Goal: Information Seeking & Learning: Understand process/instructions

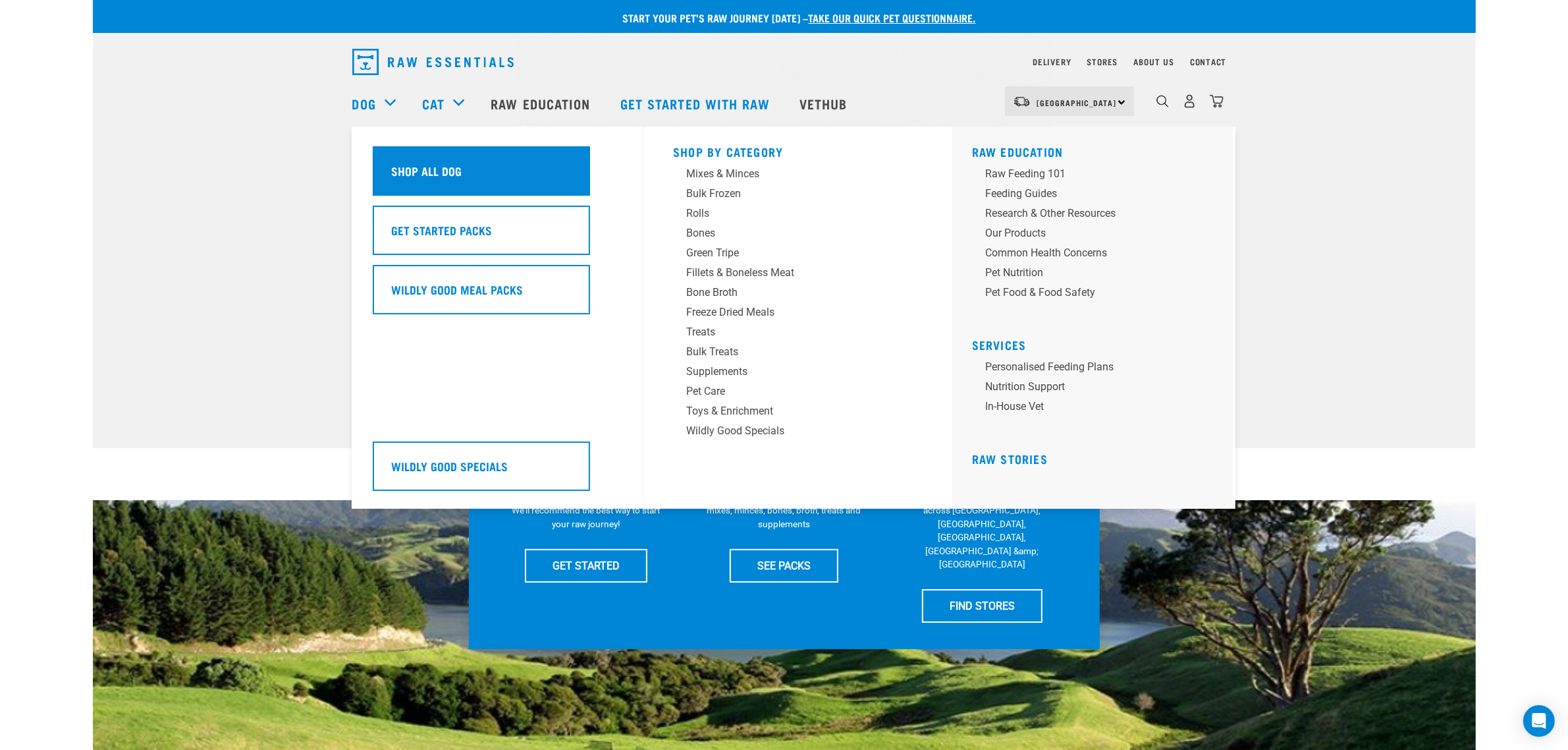
click at [433, 169] on h5 "Shop All Dog" at bounding box center [427, 170] width 70 height 17
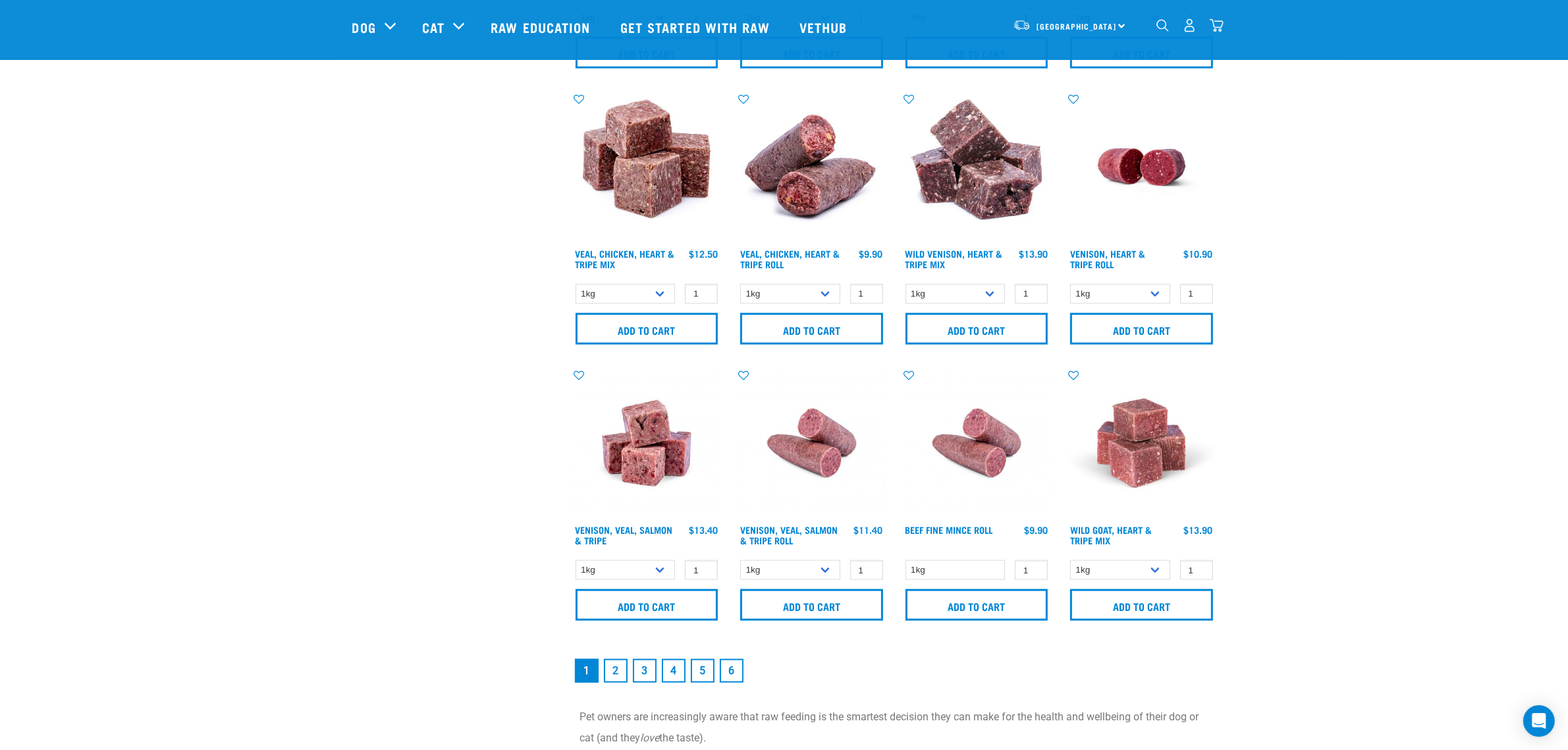
scroll to position [1730, 0]
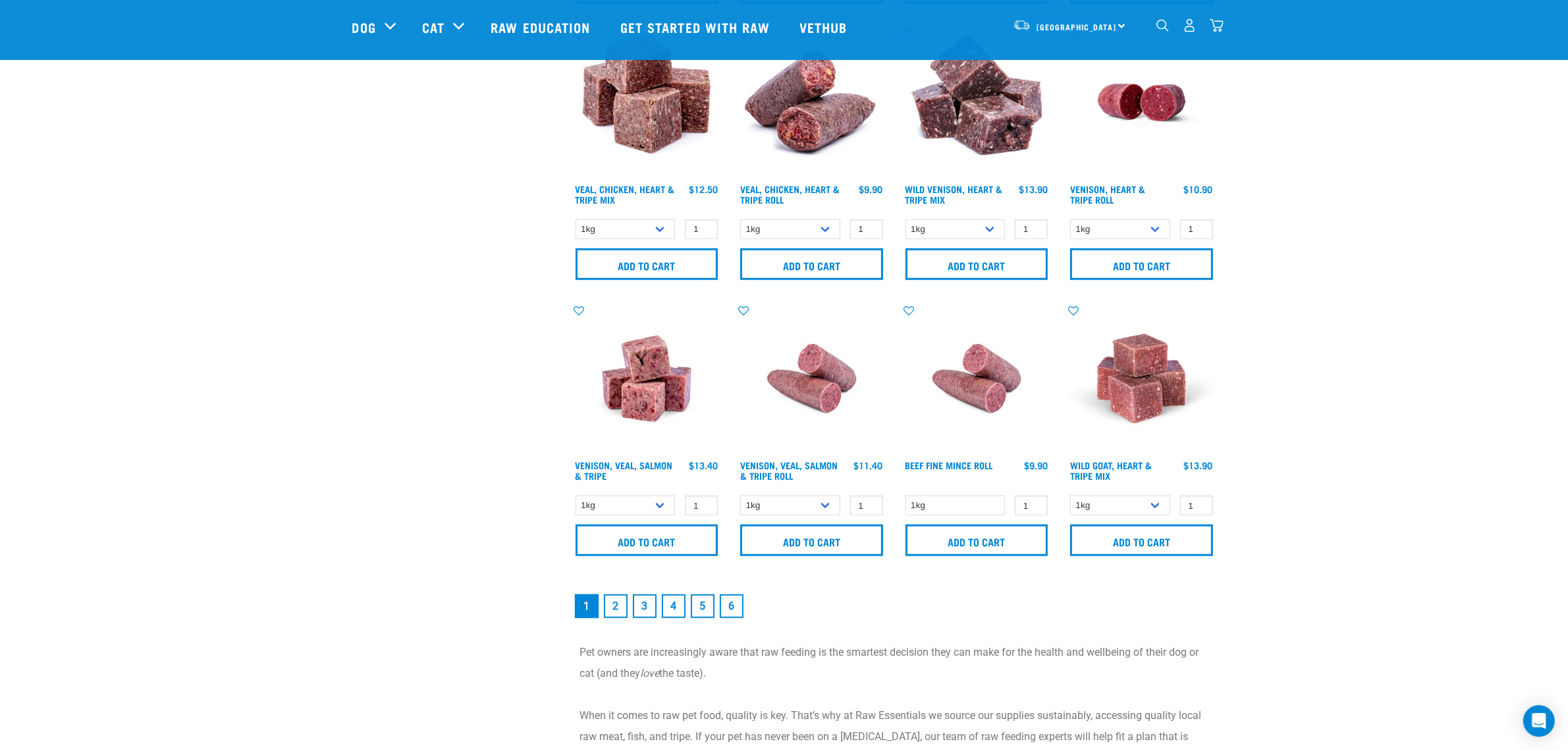
click at [626, 603] on link "2" at bounding box center [616, 606] width 24 height 24
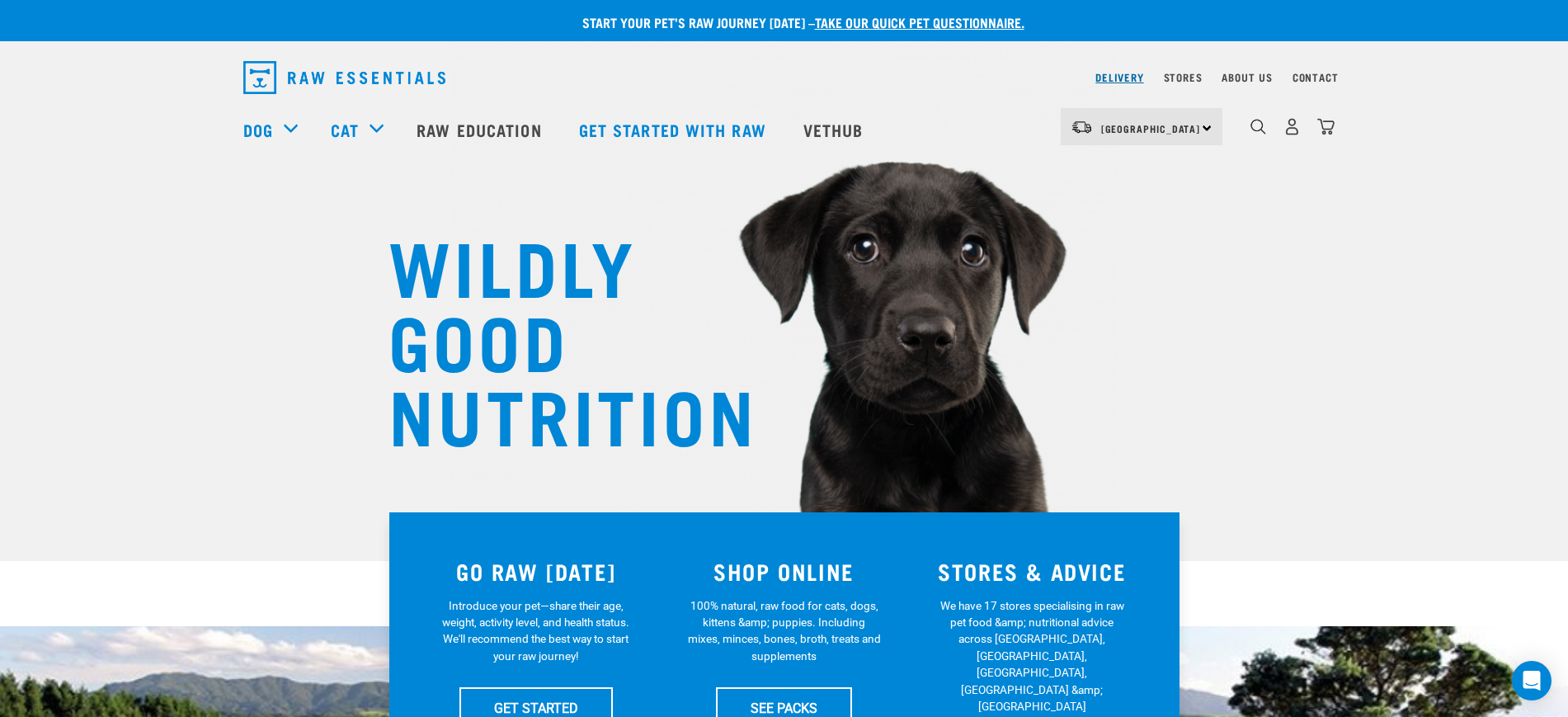
click at [1131, 75] on link "Delivery" at bounding box center [1120, 77] width 48 height 6
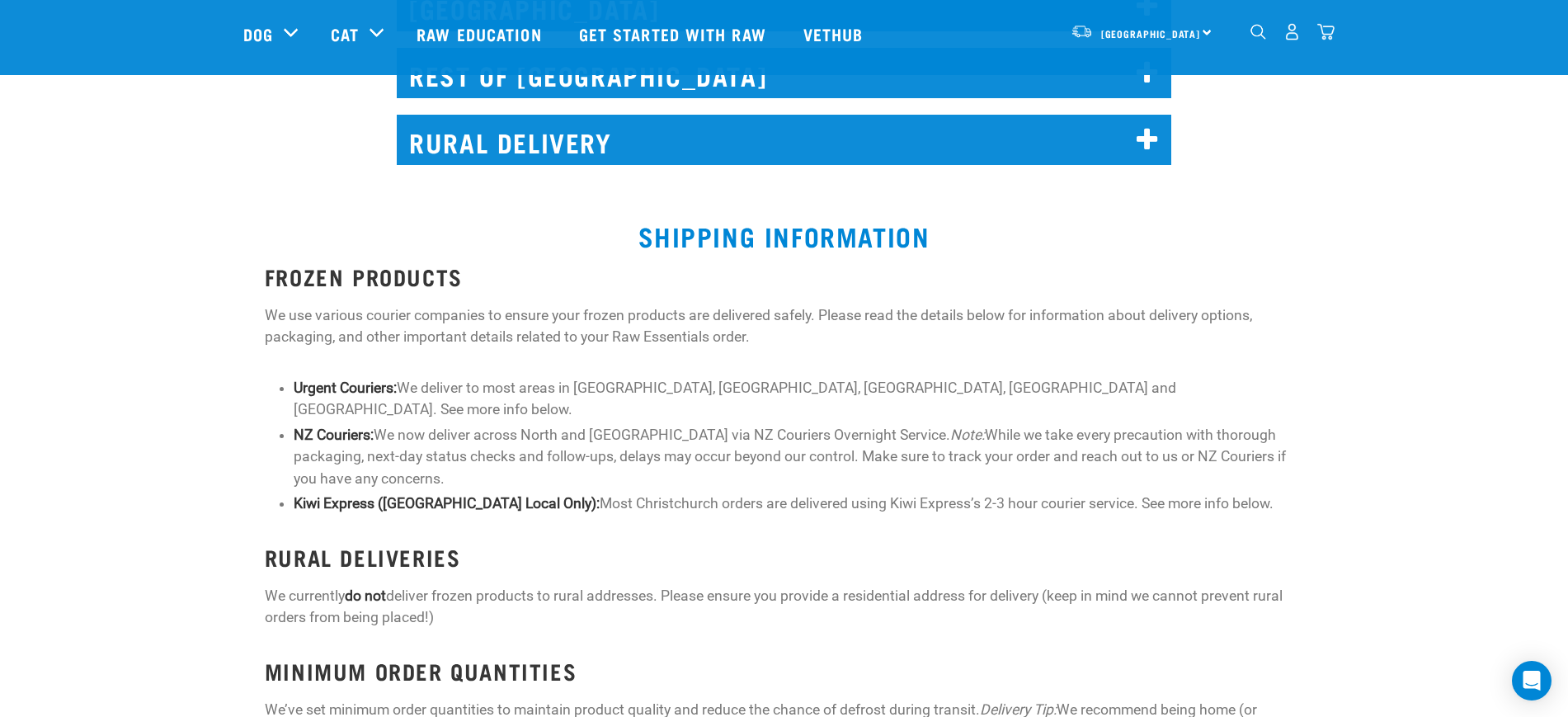
scroll to position [1237, 0]
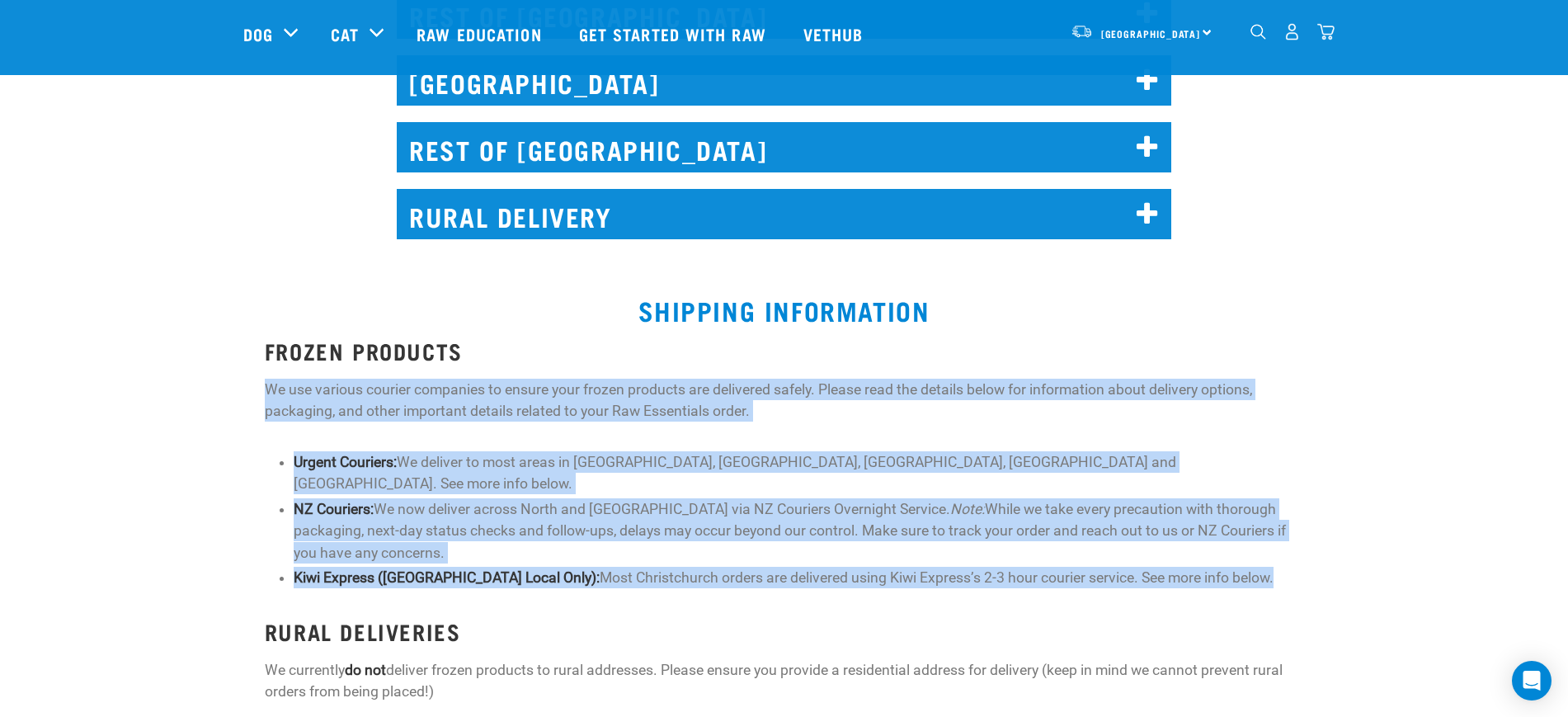
drag, startPoint x: 1228, startPoint y: 555, endPoint x: 254, endPoint y: 390, distance: 987.9
copy div "We use various courier companies to ensure your frozen products are delivered s…"
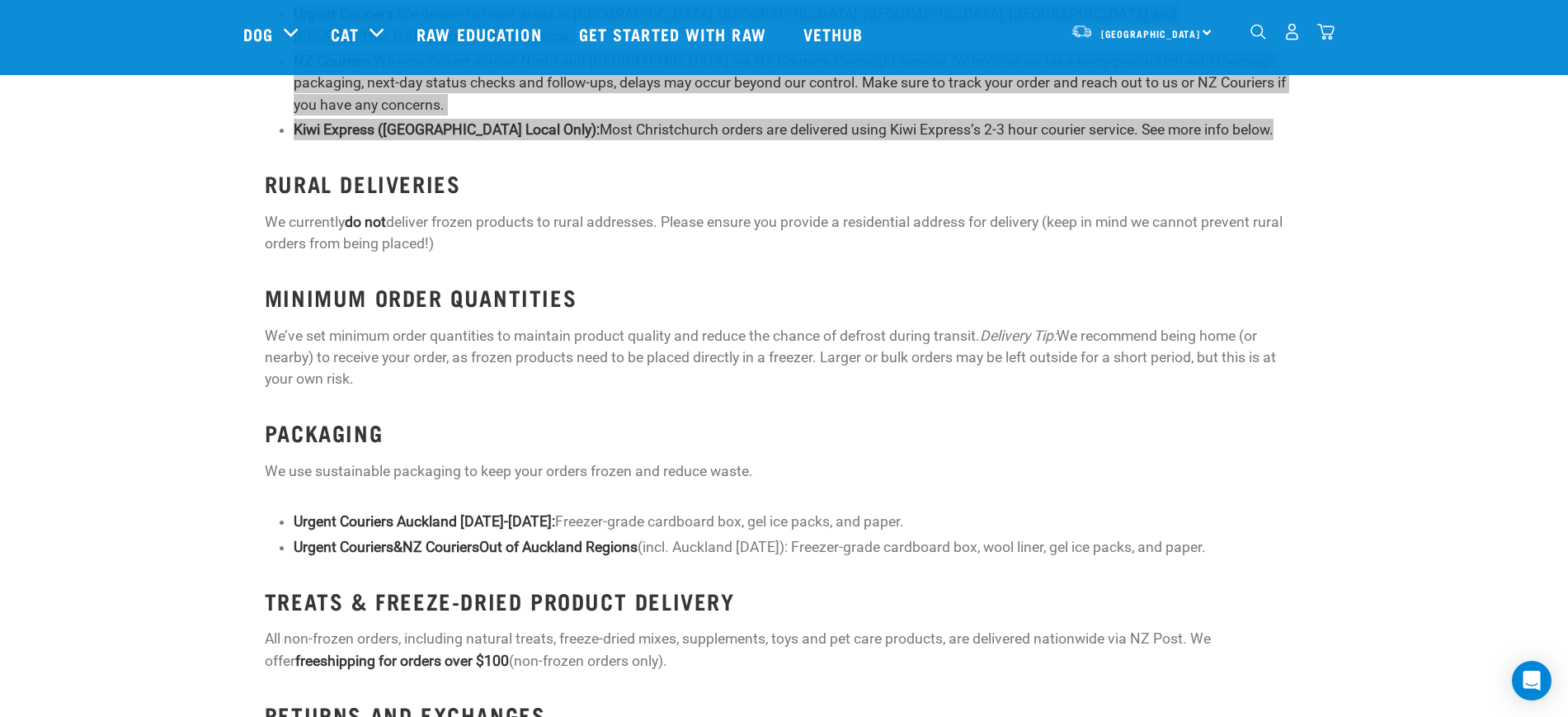
scroll to position [1650, 0]
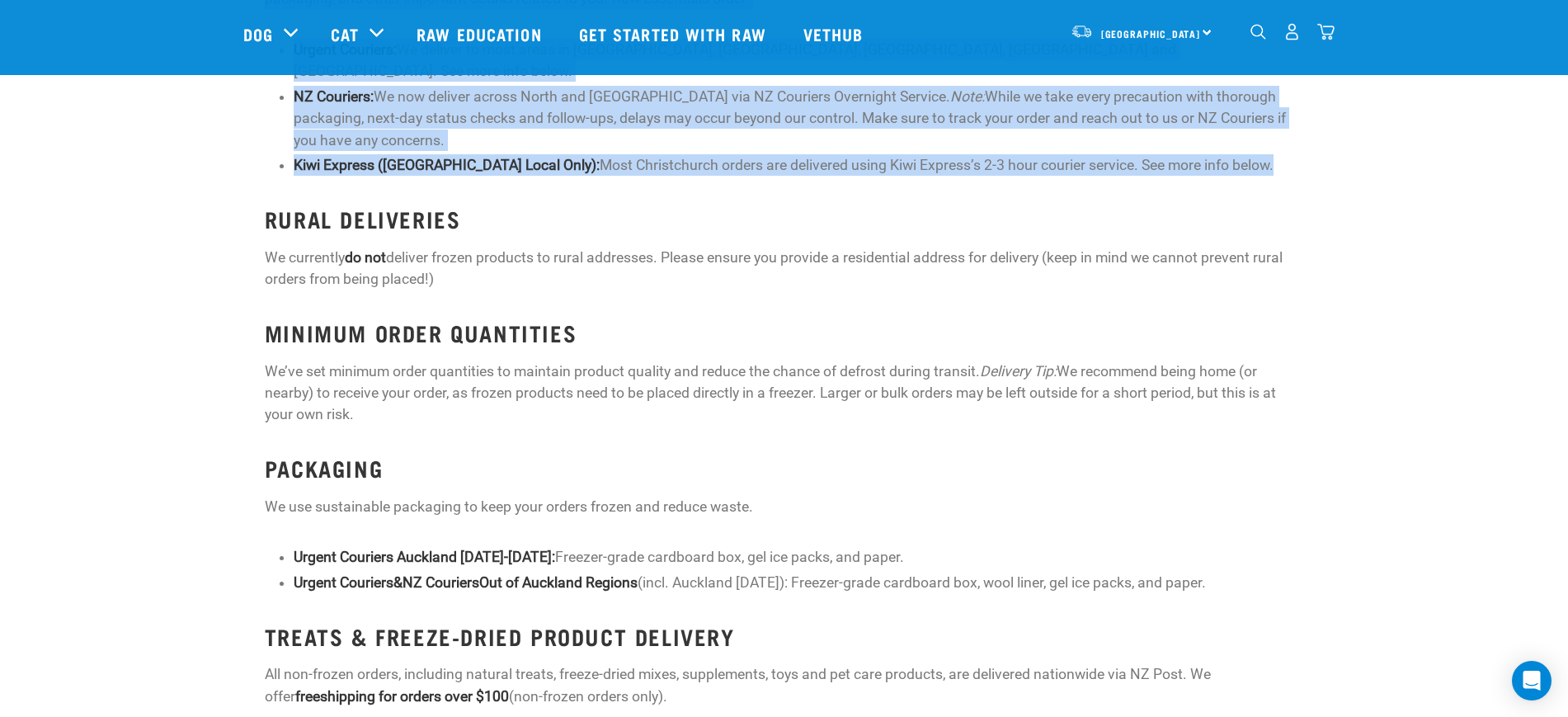
drag, startPoint x: 738, startPoint y: 608, endPoint x: 237, endPoint y: 627, distance: 501.4
click at [238, 627] on div "FROZEN PRODUCTS We use various courier companies to ensure your frozen products…" at bounding box center [784, 400] width 1588 height 969
click at [238, 624] on div "FROZEN PRODUCTS We use various courier companies to ensure your frozen products…" at bounding box center [784, 400] width 1588 height 969
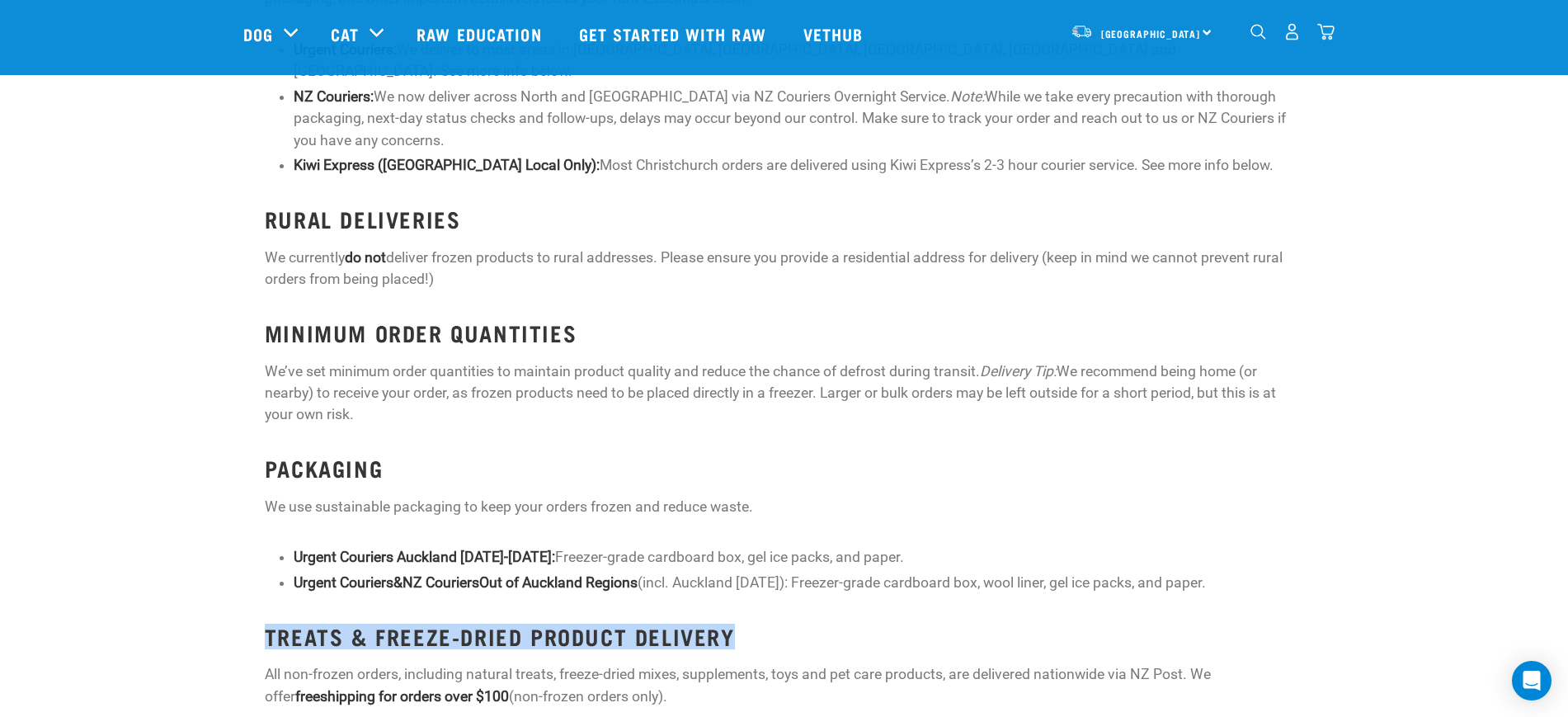
drag, startPoint x: 258, startPoint y: 613, endPoint x: 755, endPoint y: 599, distance: 497.2
click at [755, 599] on div "FROZEN PRODUCTS We use various courier companies to ensure your frozen products…" at bounding box center [784, 400] width 1059 height 969
copy strong "TREATS & FREEZE-DRIED PRODUCT DELIVERY"
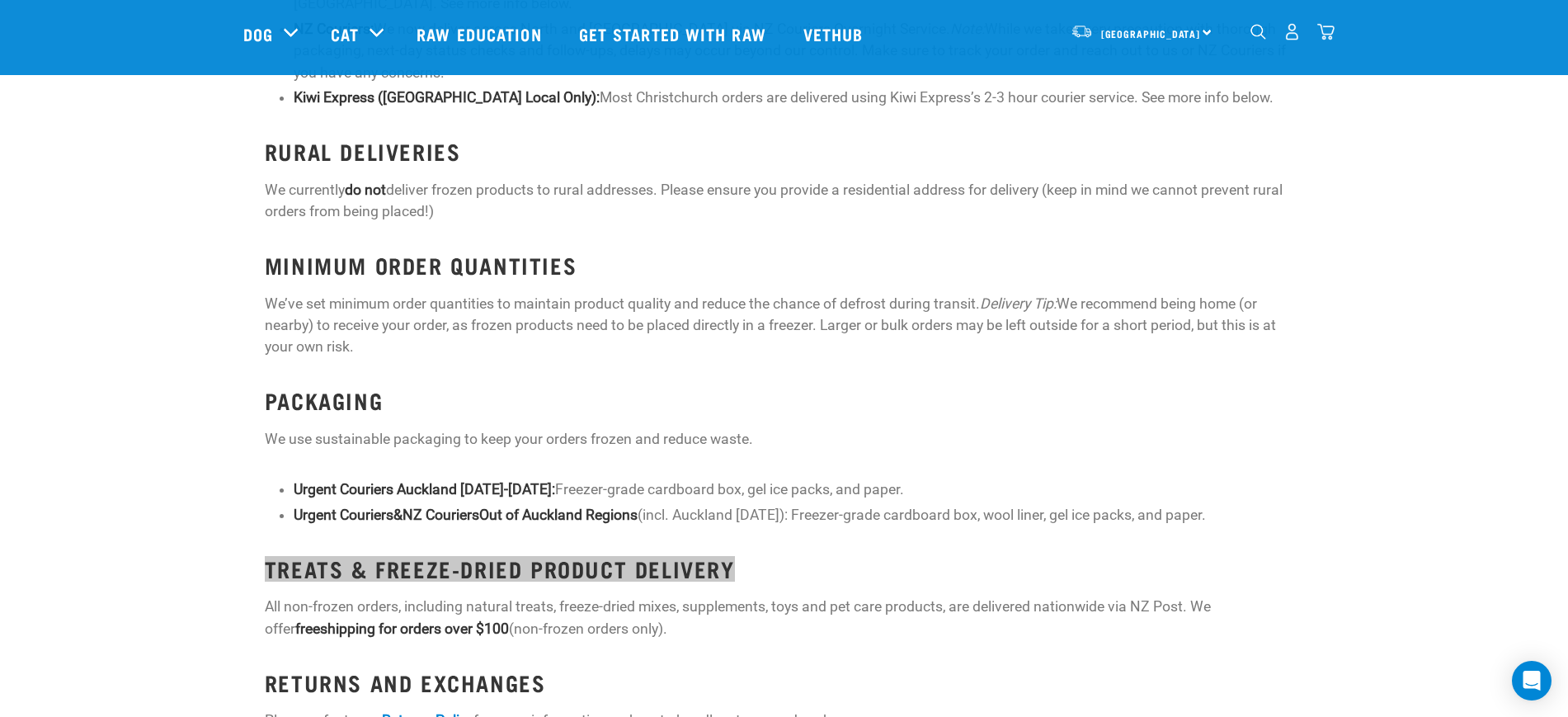
scroll to position [1753, 0]
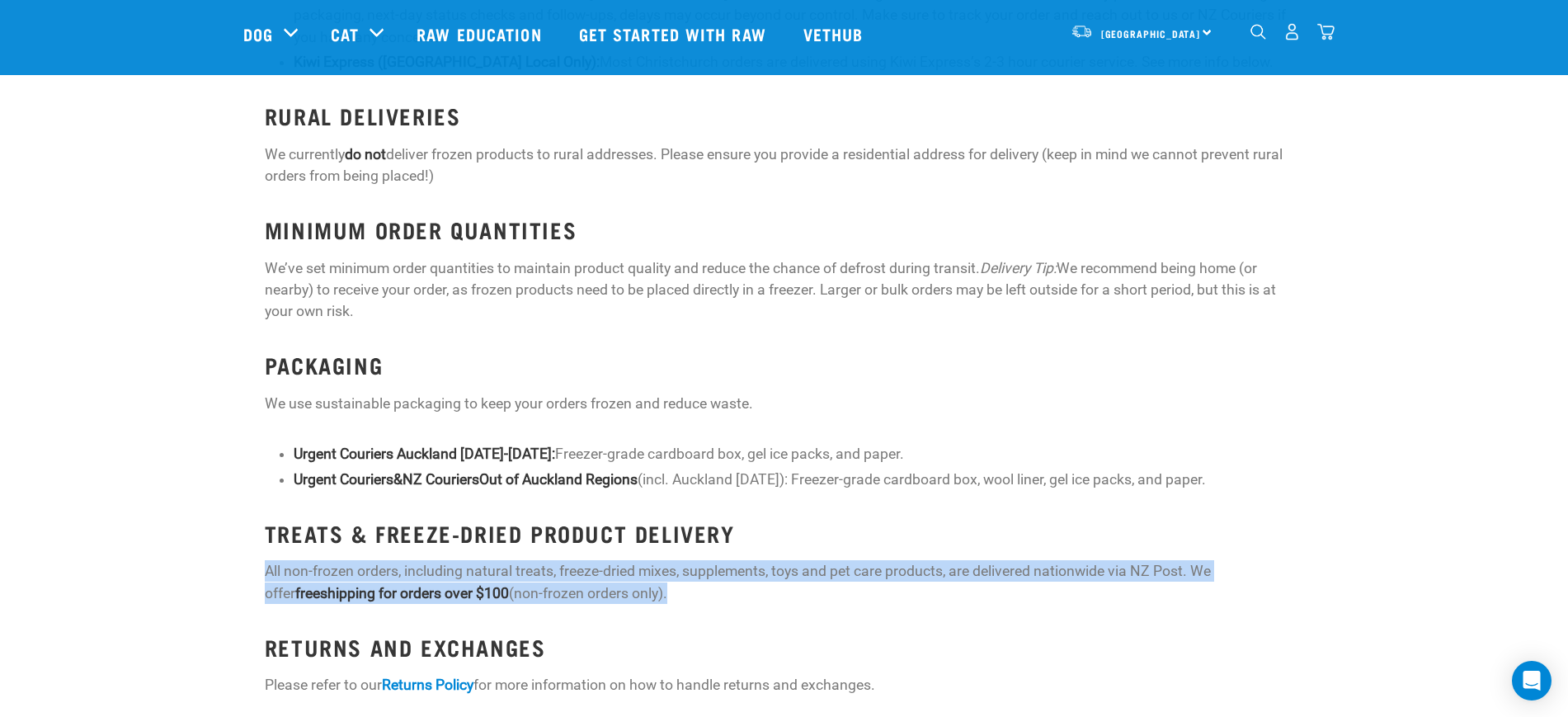
drag, startPoint x: 602, startPoint y: 564, endPoint x: 259, endPoint y: 545, distance: 343.5
click at [259, 545] on div "FROZEN PRODUCTS We use various courier companies to ensure your frozen products…" at bounding box center [784, 298] width 1059 height 969
copy p "All non-frozen orders, including natural treats, freeze-dried mixes, supplement…"
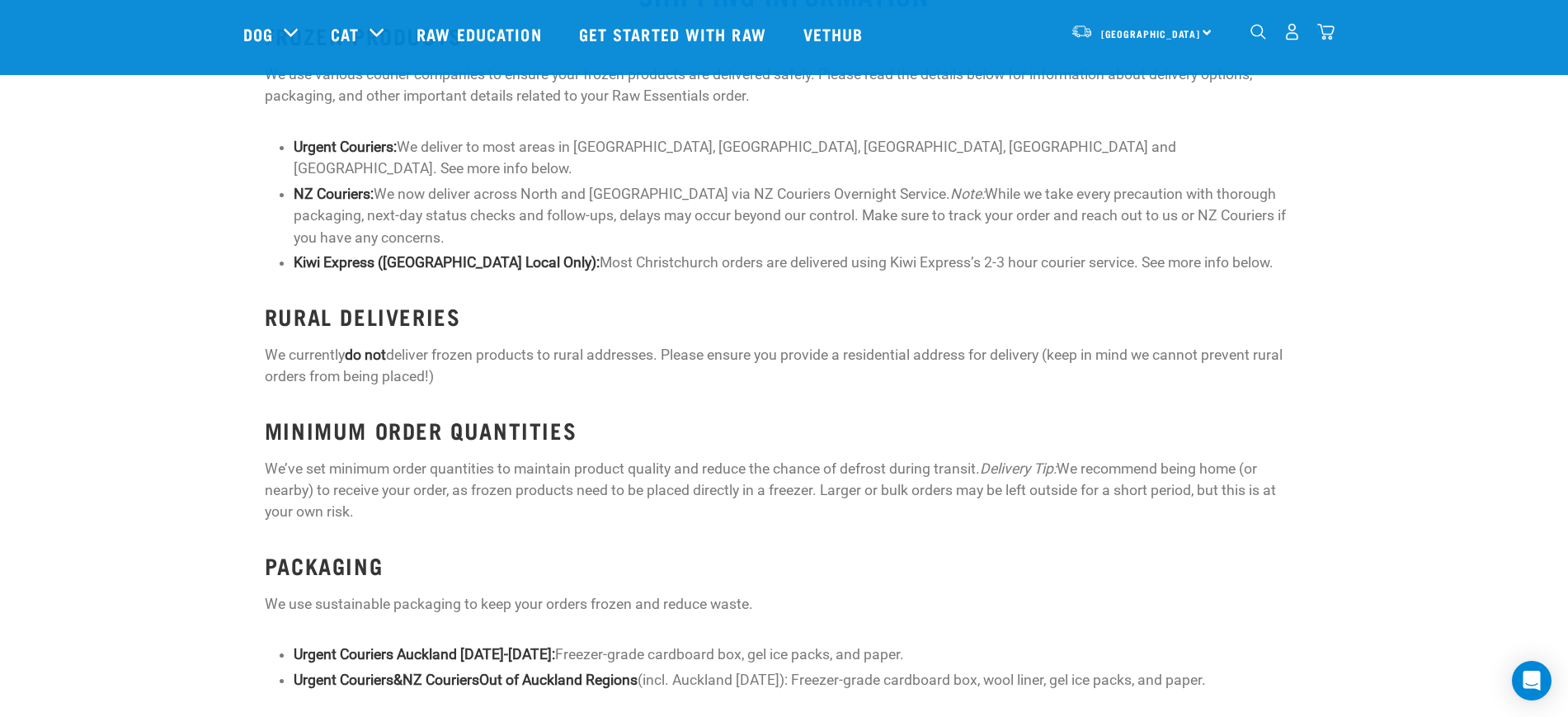
scroll to position [1443, 0]
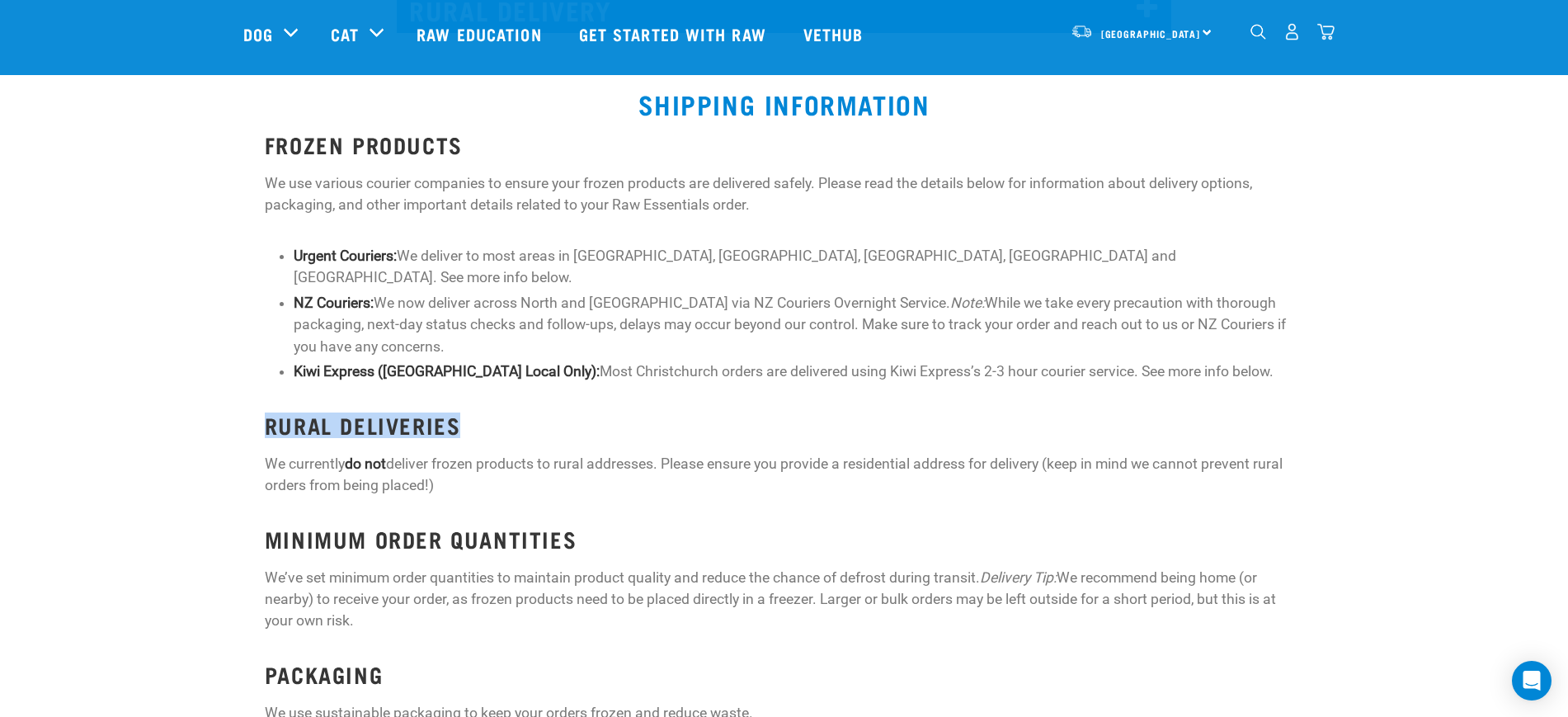
drag, startPoint x: 472, startPoint y: 409, endPoint x: 244, endPoint y: 399, distance: 228.2
click at [244, 399] on div "FROZEN PRODUCTS We use various courier companies to ensure your frozen products…" at bounding box center [784, 606] width 1588 height 969
copy strong "RURAL DELIVERIES"
drag, startPoint x: 472, startPoint y: 466, endPoint x: 261, endPoint y: 436, distance: 213.1
click at [261, 436] on div "FROZEN PRODUCTS We use various courier companies to ensure your frozen products…" at bounding box center [784, 606] width 1059 height 969
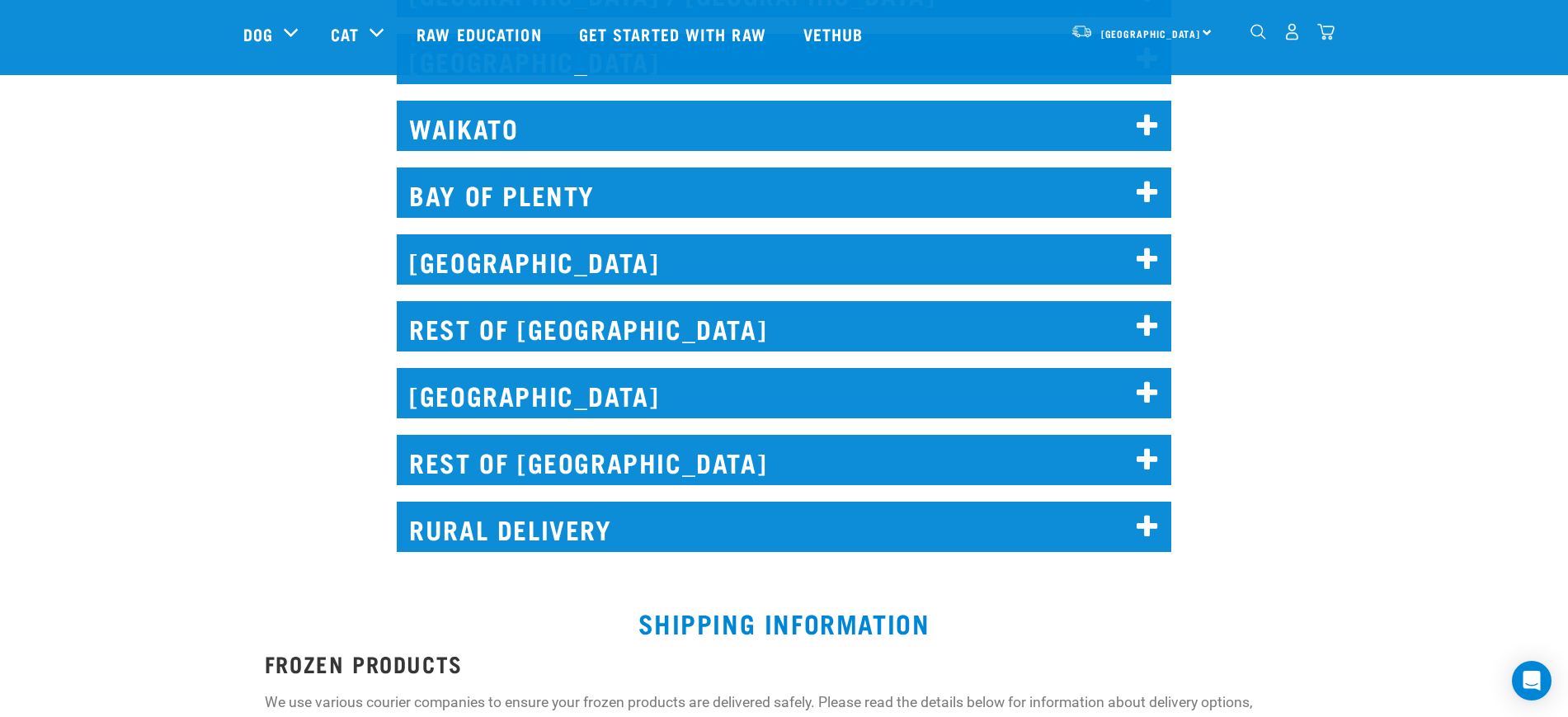
scroll to position [1027, 0]
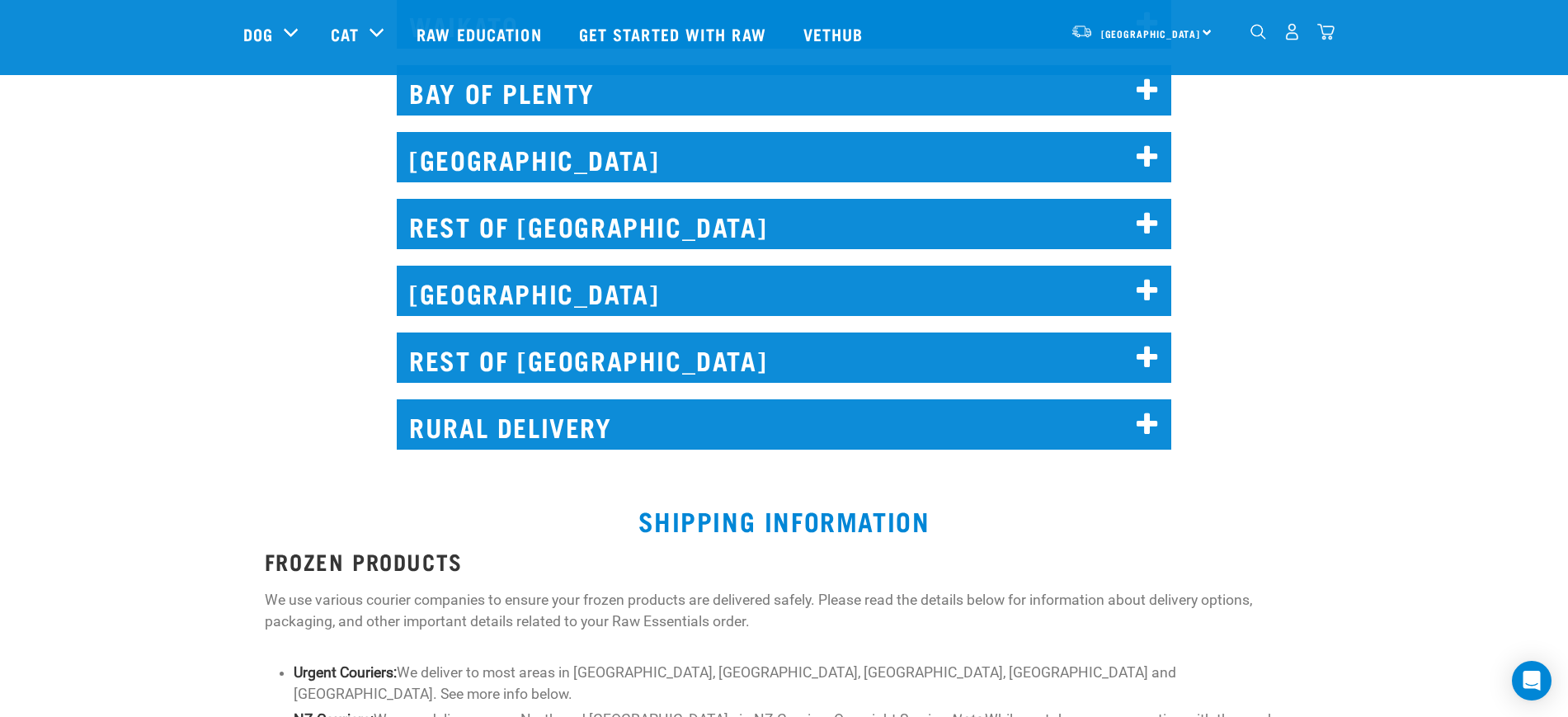
click at [571, 171] on h2 "[GEOGRAPHIC_DATA]" at bounding box center [783, 157] width 774 height 50
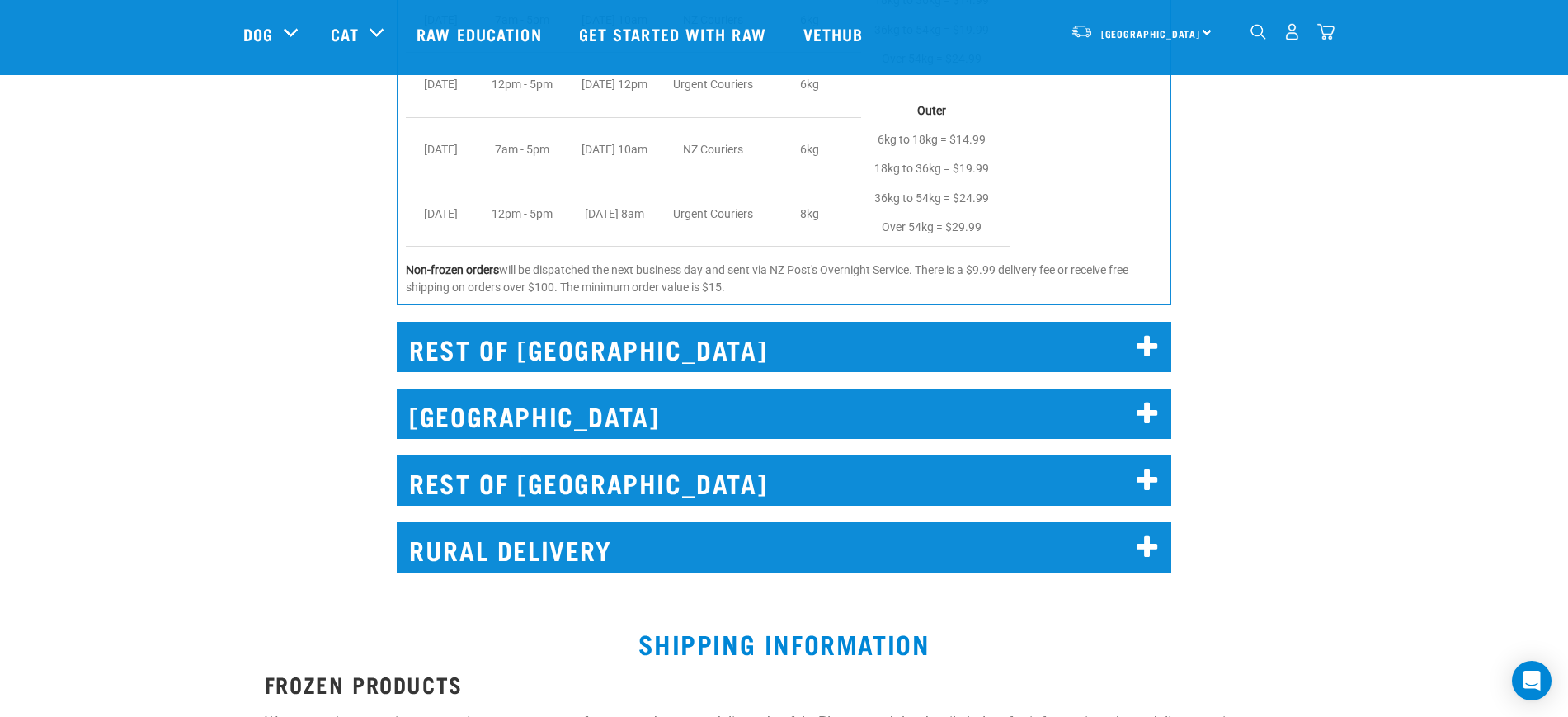
click at [561, 343] on h2 "REST OF [GEOGRAPHIC_DATA]" at bounding box center [783, 347] width 774 height 50
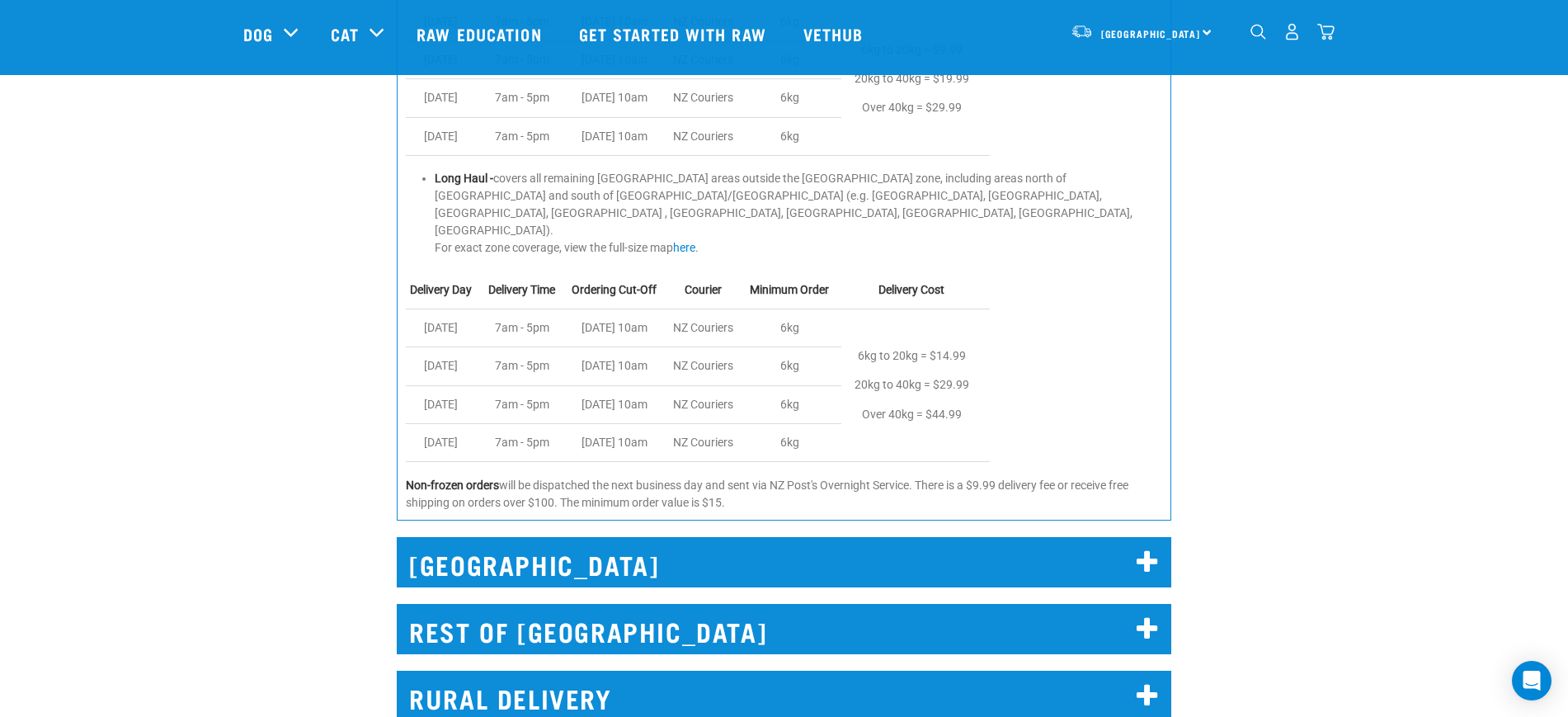
scroll to position [1954, 0]
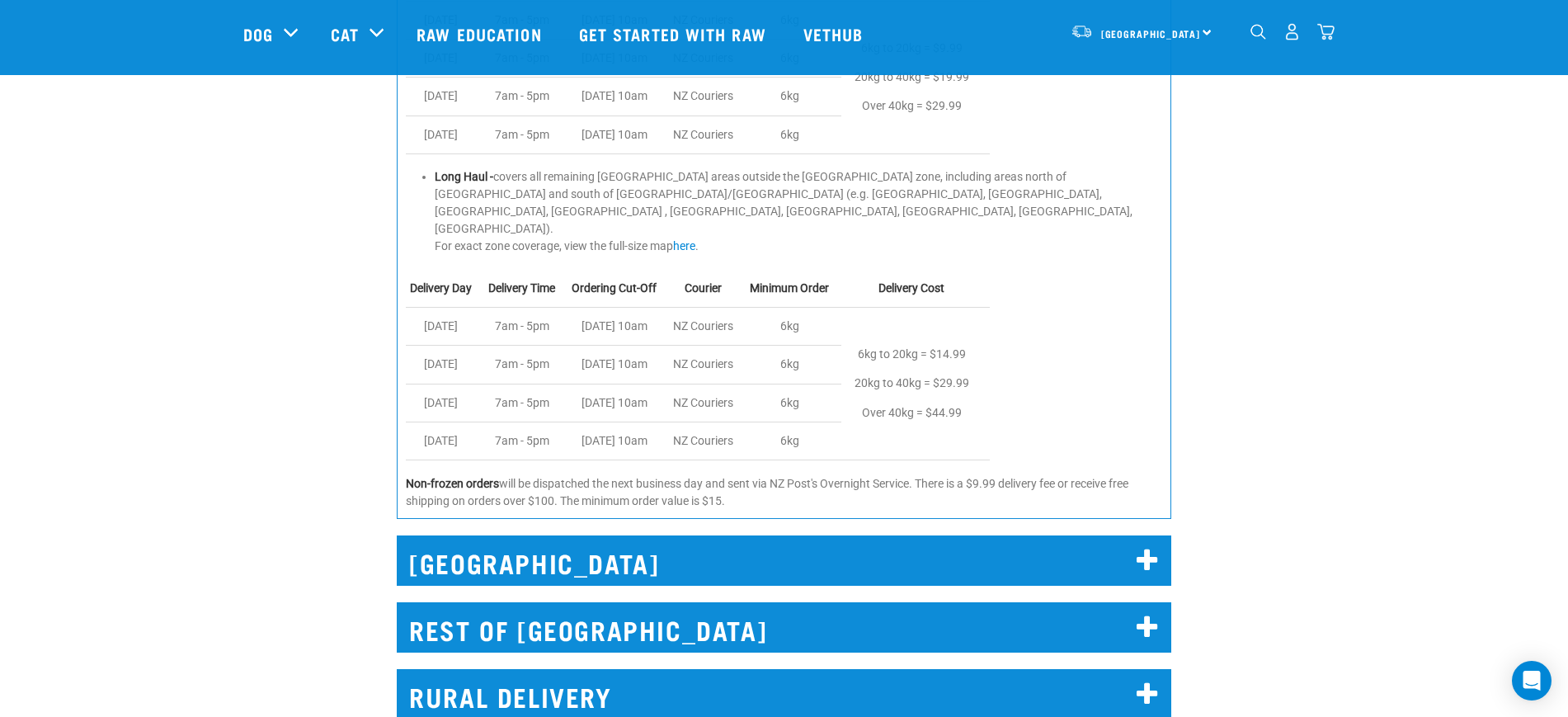
drag, startPoint x: 742, startPoint y: 448, endPoint x: 391, endPoint y: 429, distance: 351.5
click at [391, 429] on div "REST OF NORTH ISLAND Short Haul - covers areas not serviced by Urgent Couriers,…" at bounding box center [783, 158] width 794 height 749
copy p "Non-frozen orders will be dispatched the next business day and sent via NZ Post…"
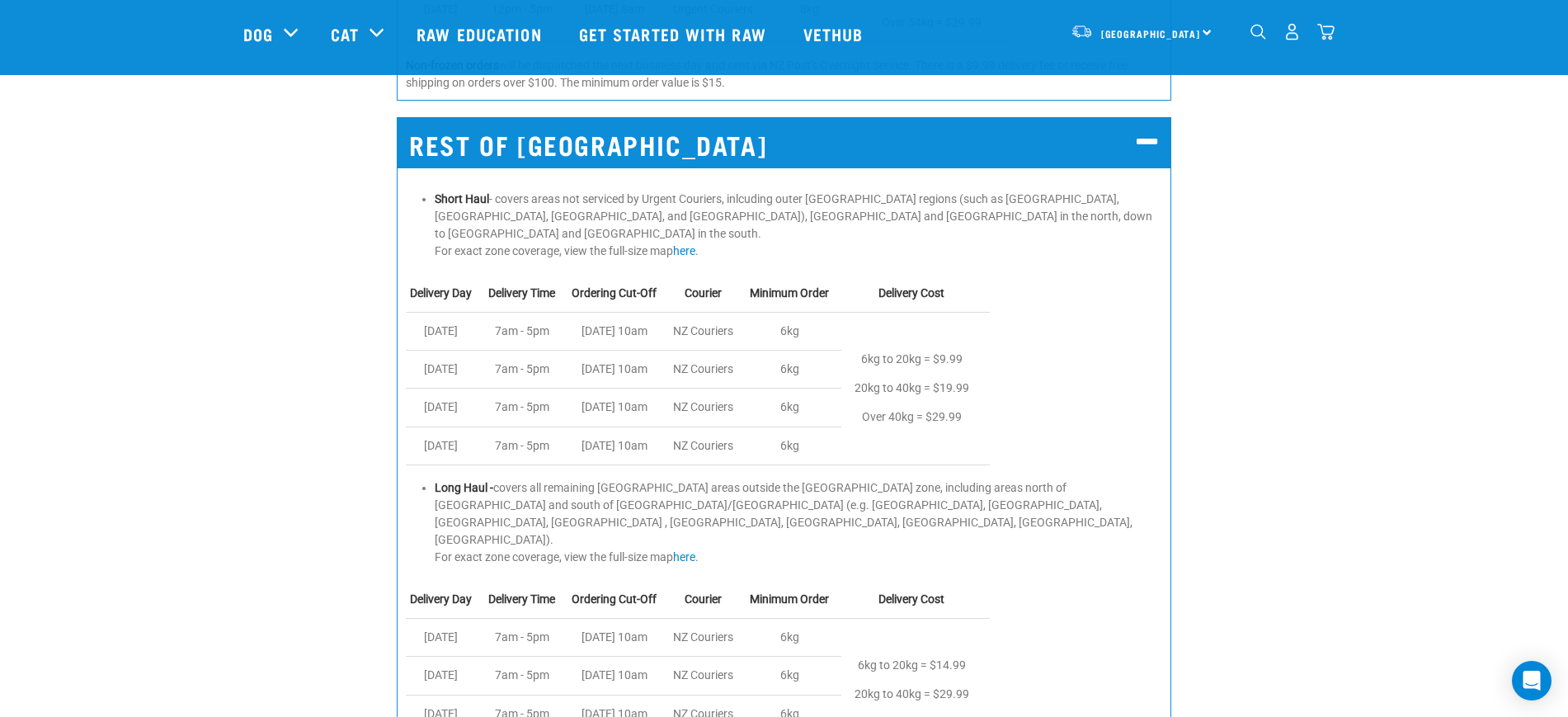
scroll to position [1542, 0]
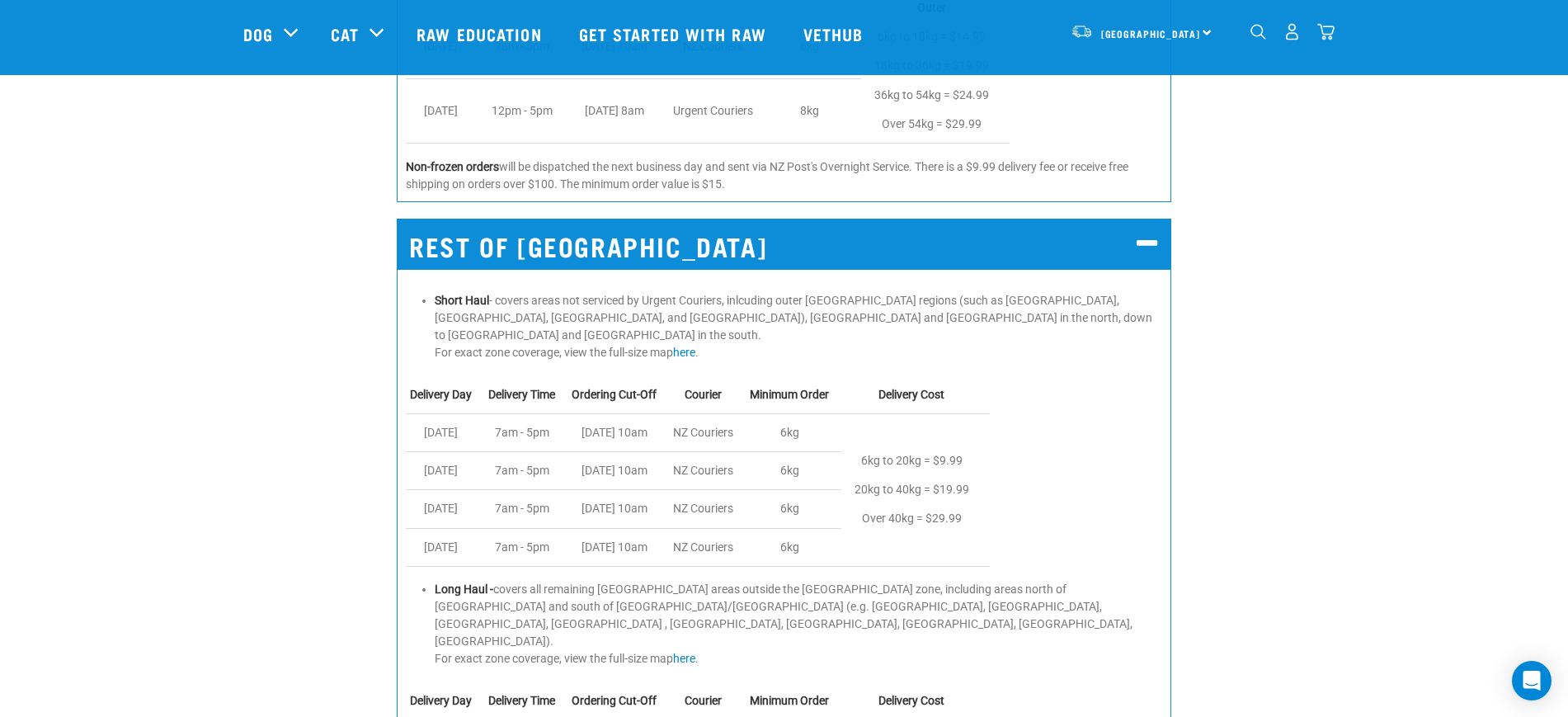
click at [691, 266] on h2 "REST OF [GEOGRAPHIC_DATA]" at bounding box center [783, 244] width 774 height 50
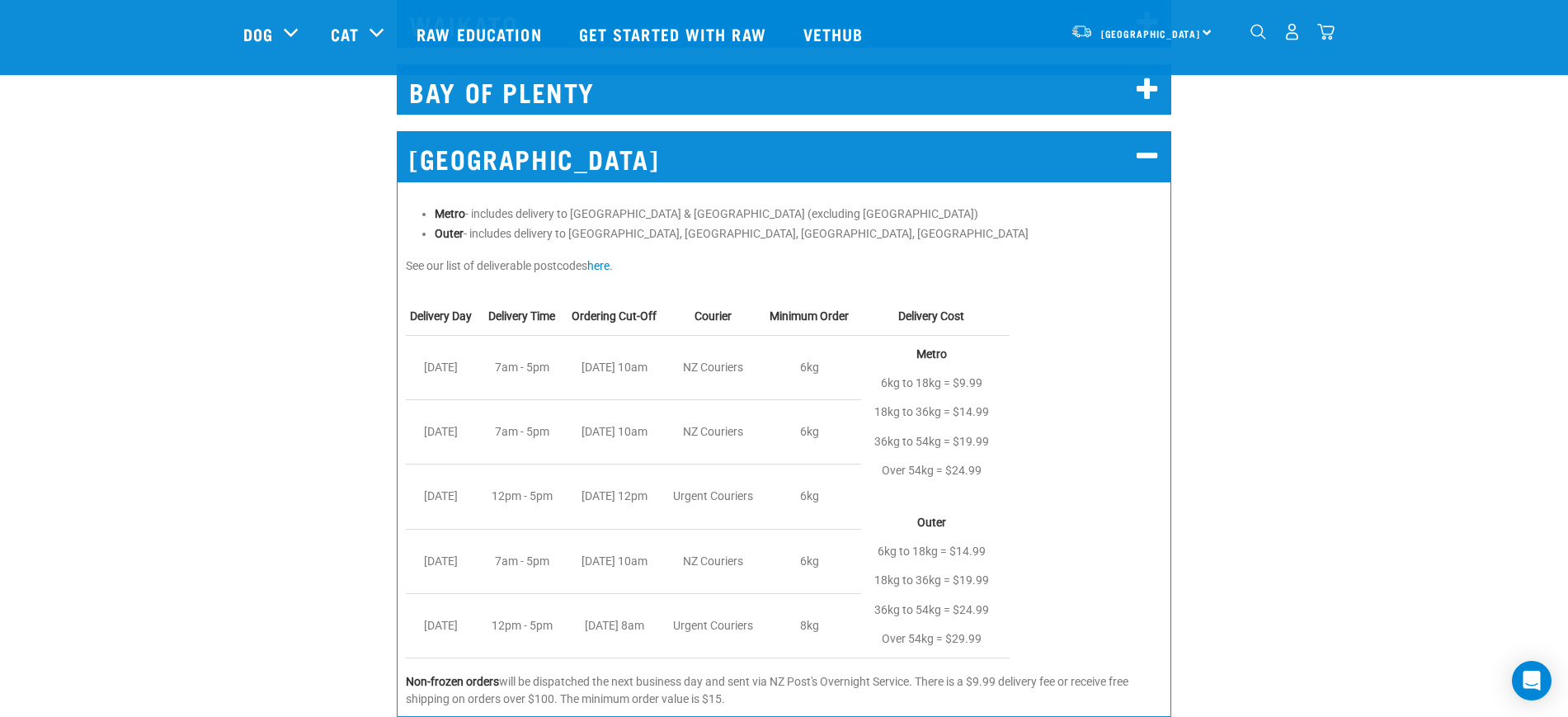
scroll to position [1027, 0]
click at [656, 168] on h2 "[GEOGRAPHIC_DATA]" at bounding box center [783, 157] width 774 height 50
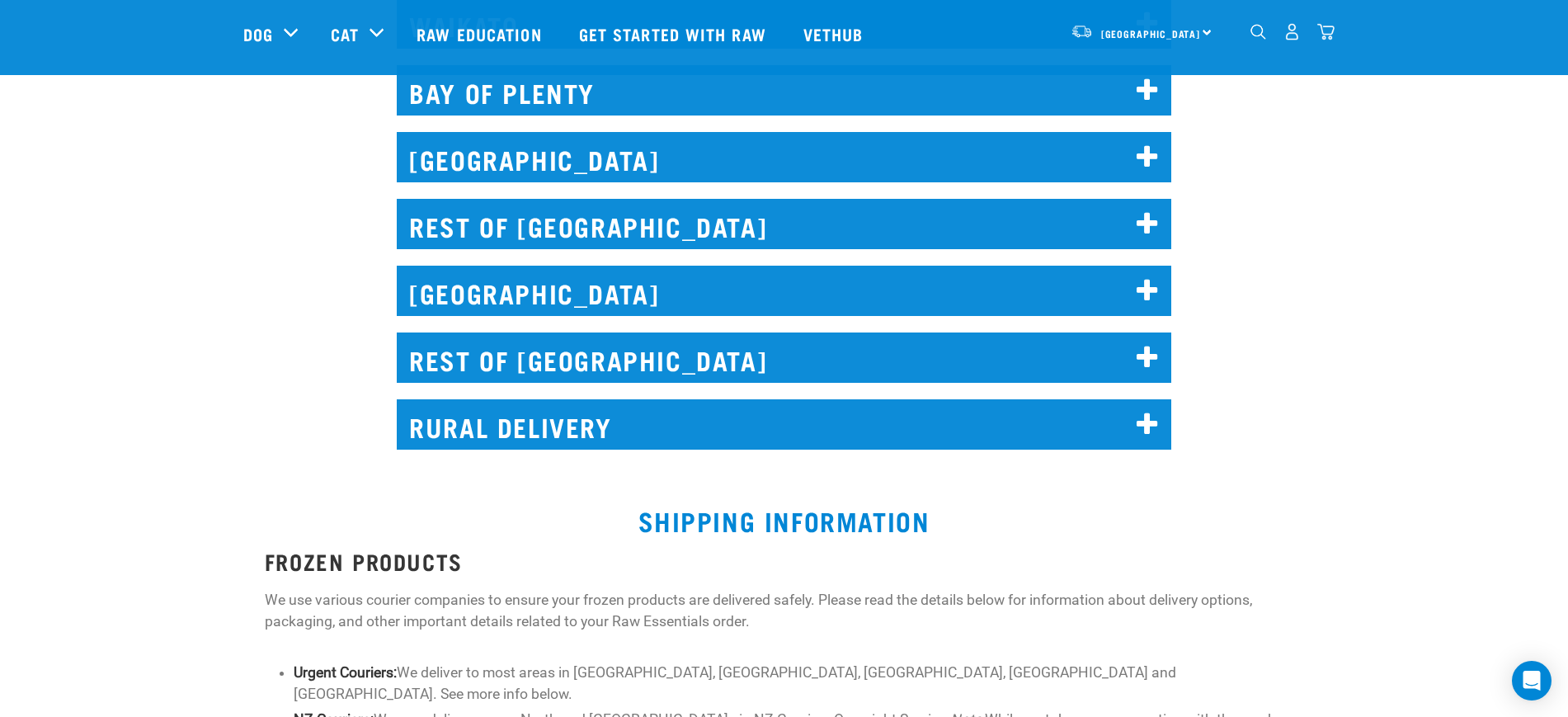
click at [566, 429] on h2 "RURAL DELIVERY" at bounding box center [783, 424] width 774 height 50
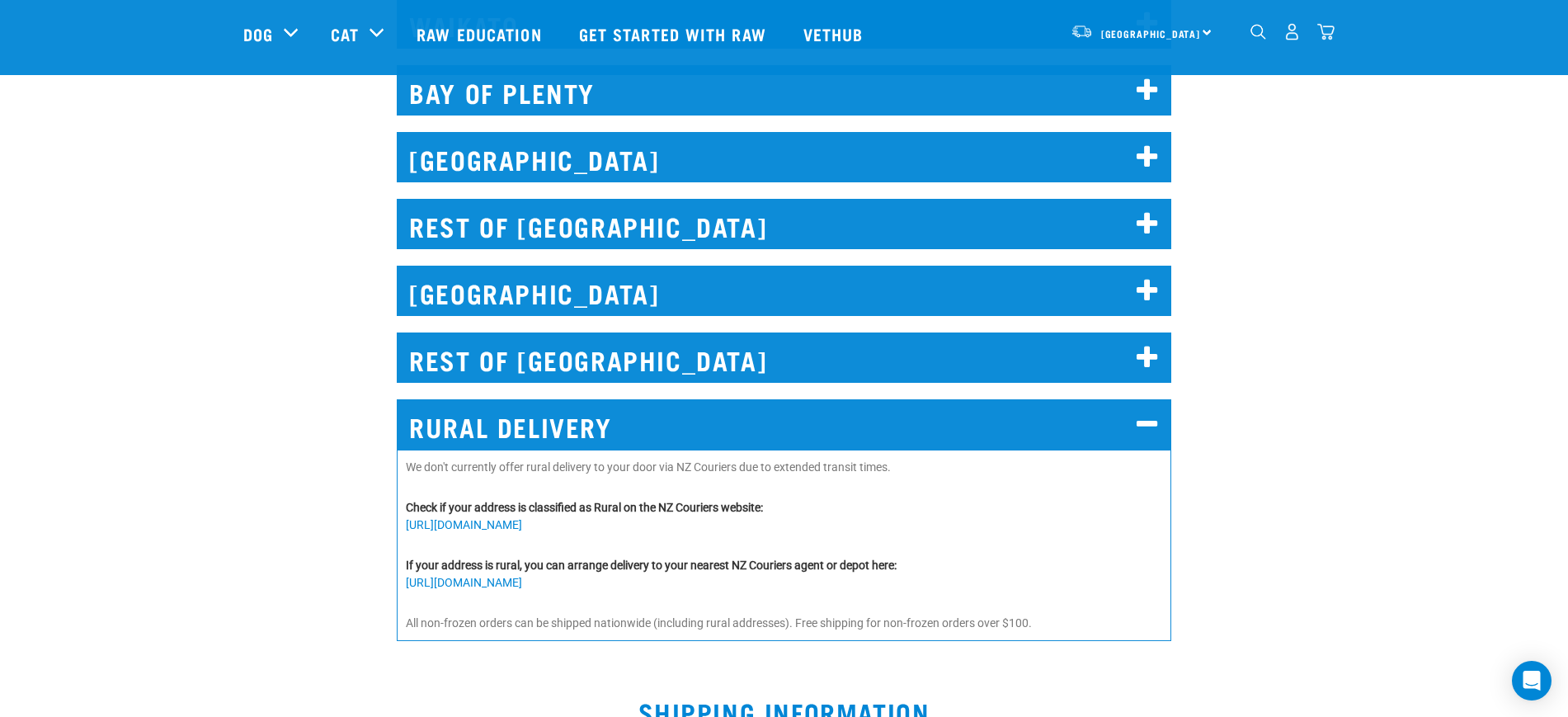
drag, startPoint x: 404, startPoint y: 465, endPoint x: 644, endPoint y: 584, distance: 267.9
click at [644, 584] on div "We don't currently offer rural delivery to your door via NZ Couriers due to ext…" at bounding box center [783, 545] width 774 height 192
copy div "We don't currently offer rural delivery to your door via NZ Couriers due to ext…"
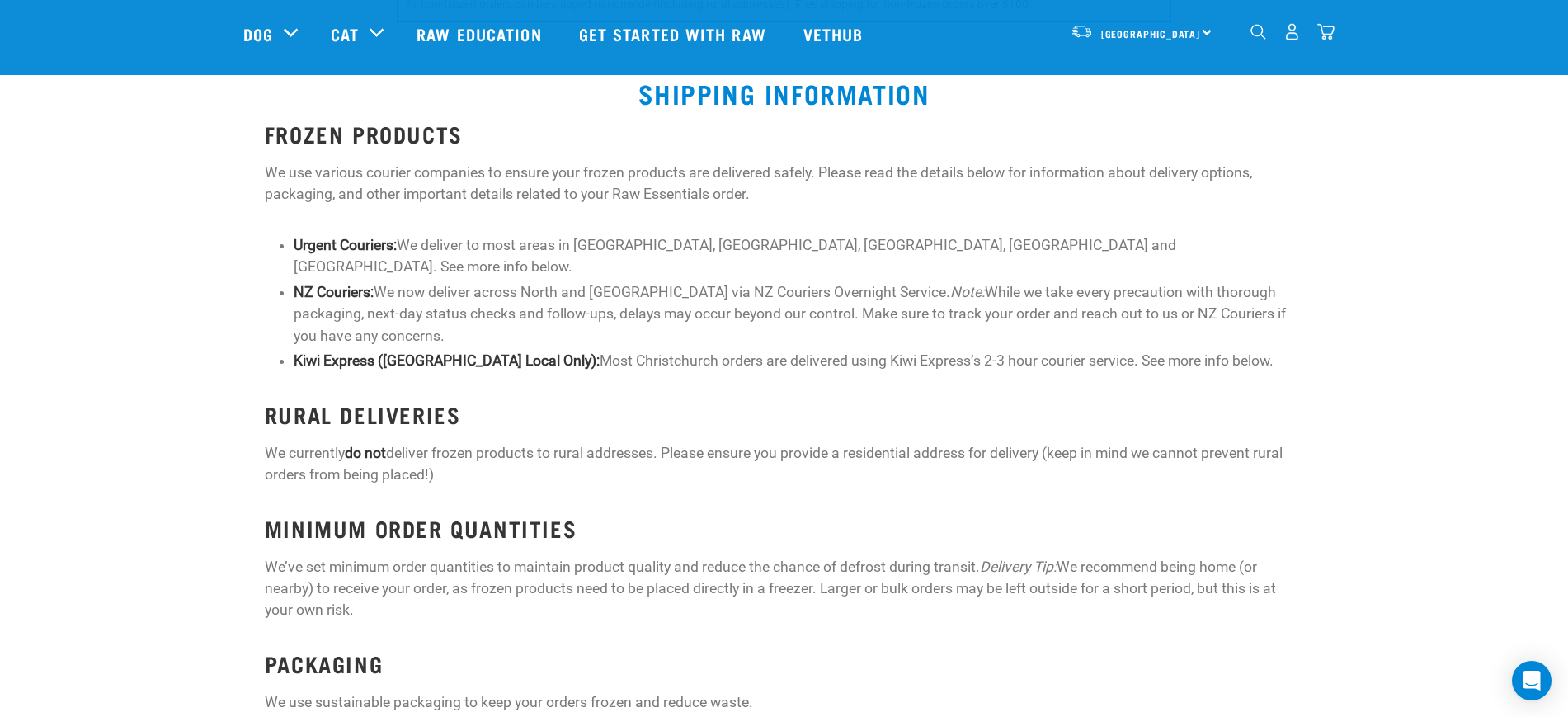
scroll to position [1749, 0]
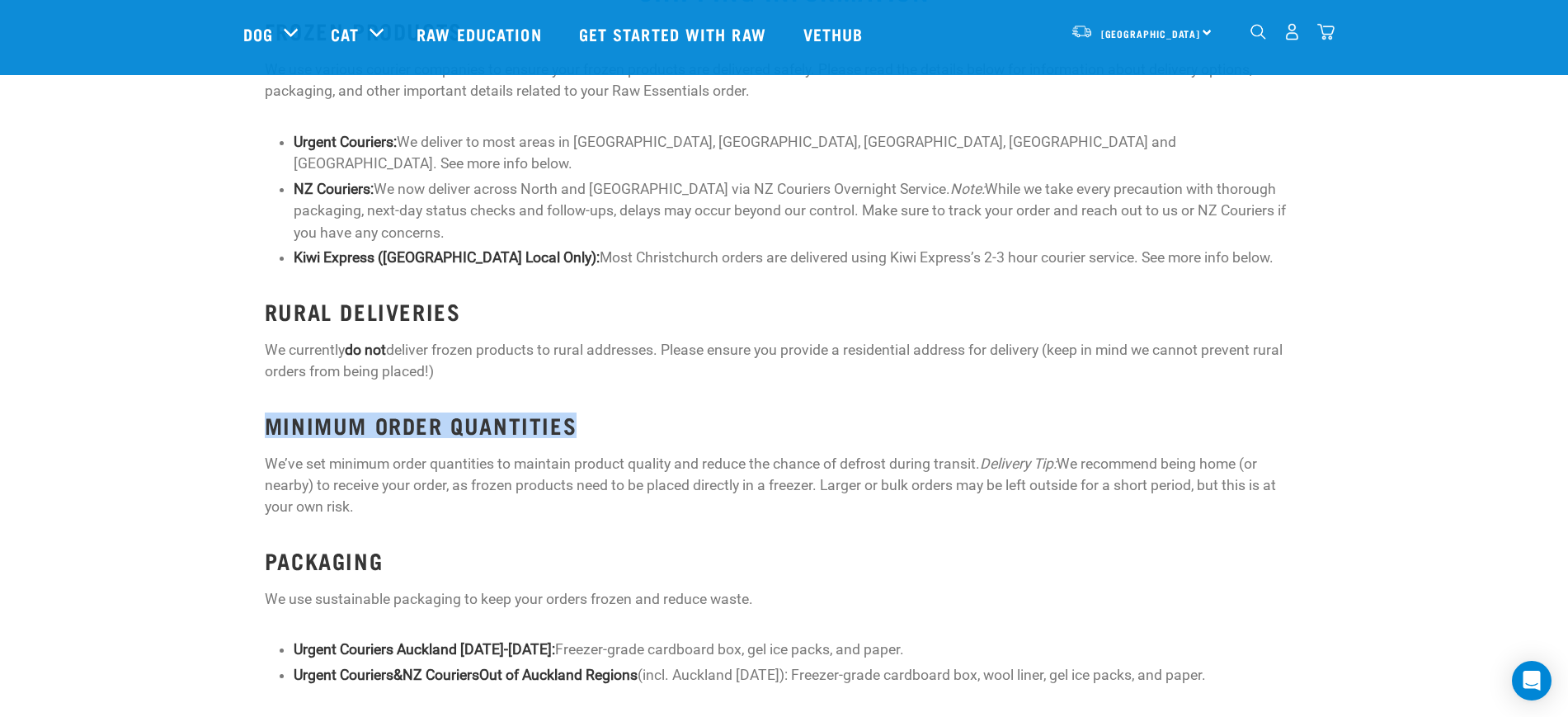
drag, startPoint x: 596, startPoint y: 398, endPoint x: 257, endPoint y: 404, distance: 339.1
click at [257, 404] on div "FROZEN PRODUCTS We use various courier companies to ensure your frozen products…" at bounding box center [784, 492] width 1059 height 969
drag, startPoint x: 409, startPoint y: 546, endPoint x: 265, endPoint y: 540, distance: 144.1
click at [265, 547] on h3 "PACKAGING" at bounding box center [784, 560] width 1039 height 26
drag, startPoint x: 632, startPoint y: 410, endPoint x: 625, endPoint y: 404, distance: 9.2
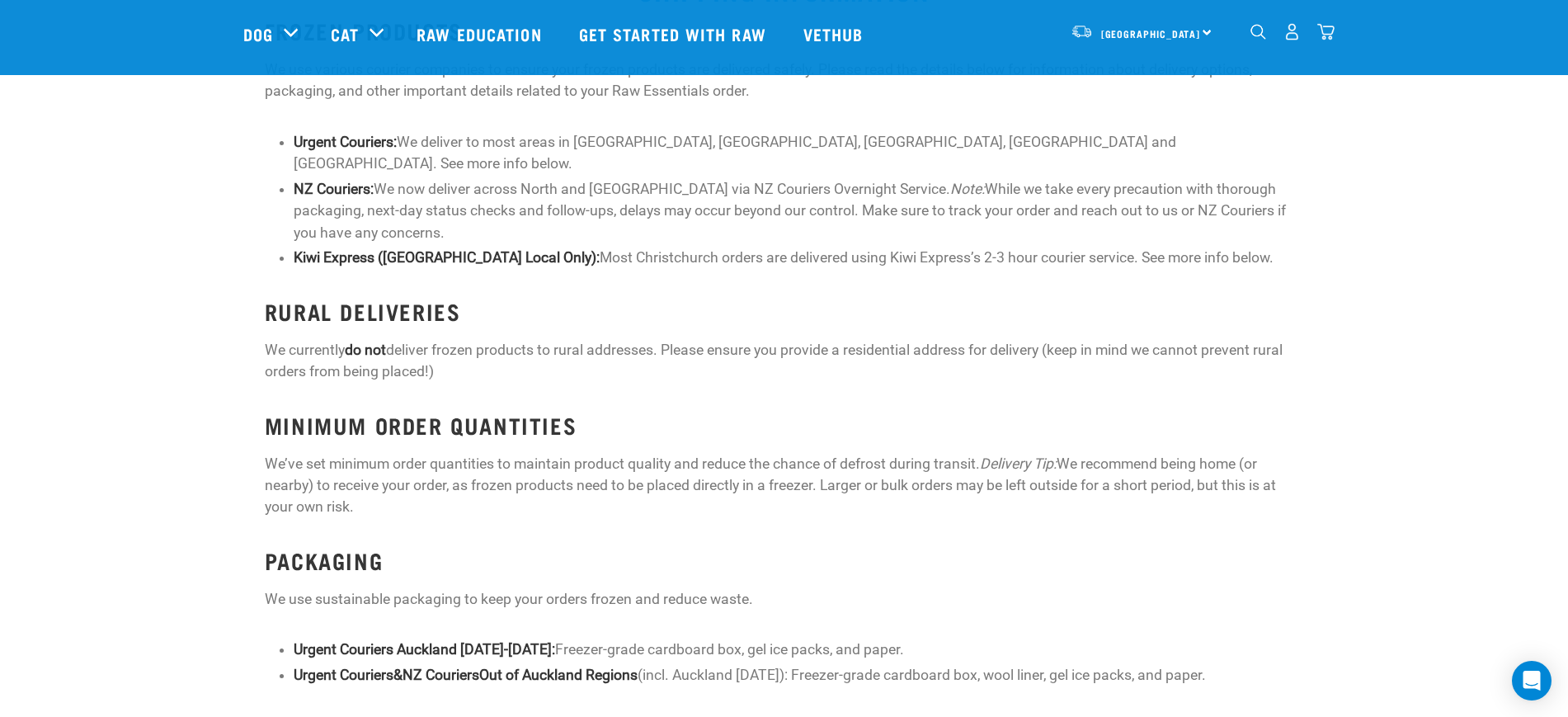
click at [633, 412] on h3 "MINIMUM ORDER QUANTITIES" at bounding box center [784, 425] width 1039 height 26
drag, startPoint x: 480, startPoint y: 407, endPoint x: 255, endPoint y: 407, distance: 225.0
click at [260, 408] on div "FROZEN PRODUCTS We use various courier companies to ensure your frozen products…" at bounding box center [784, 492] width 1059 height 969
copy strong "MINIMUM ORDER QUANTITIES"
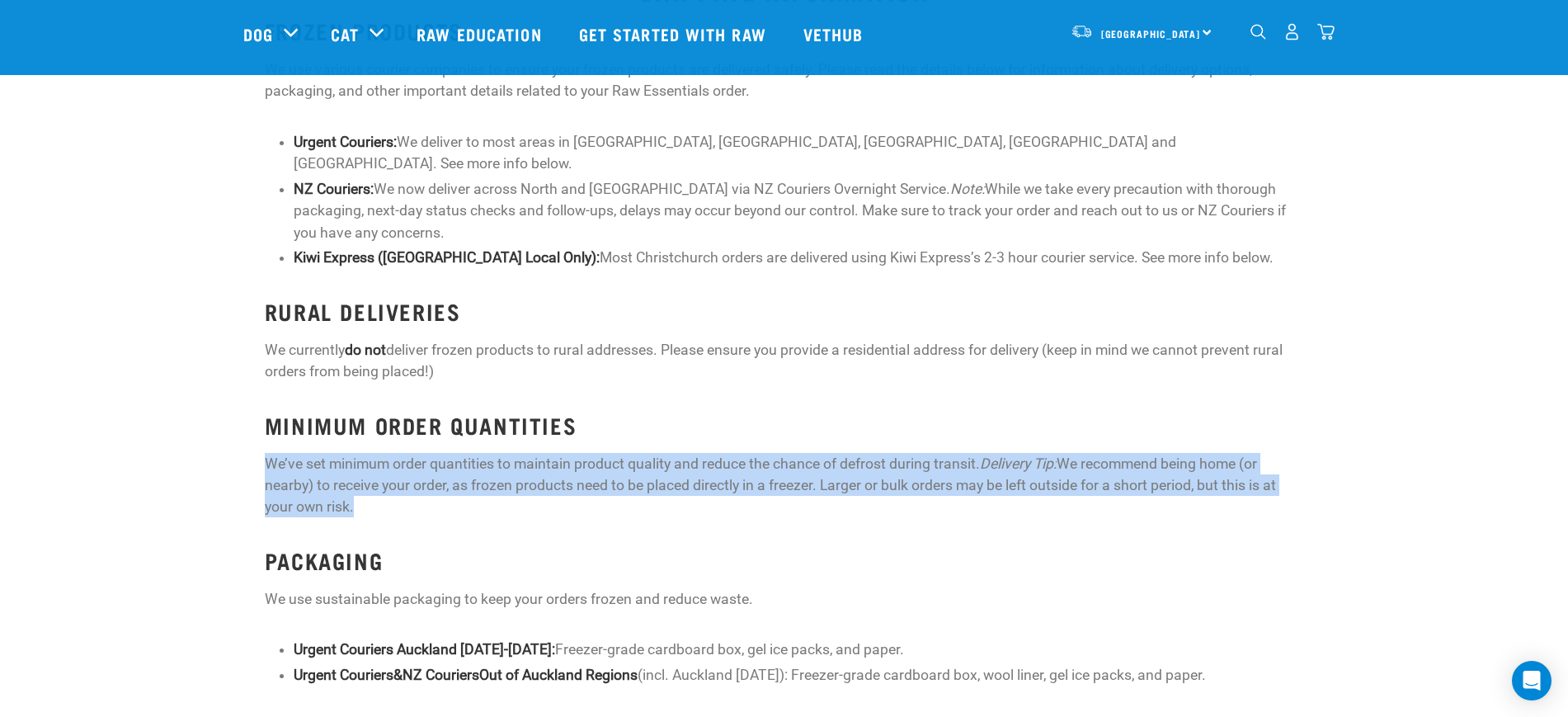
drag, startPoint x: 391, startPoint y: 477, endPoint x: 232, endPoint y: 444, distance: 162.4
click at [232, 444] on div "FROZEN PRODUCTS We use various courier companies to ensure your frozen products…" at bounding box center [784, 492] width 1588 height 969
copy p "We’ve set minimum order quantities to maintain product quality and reduce the c…"
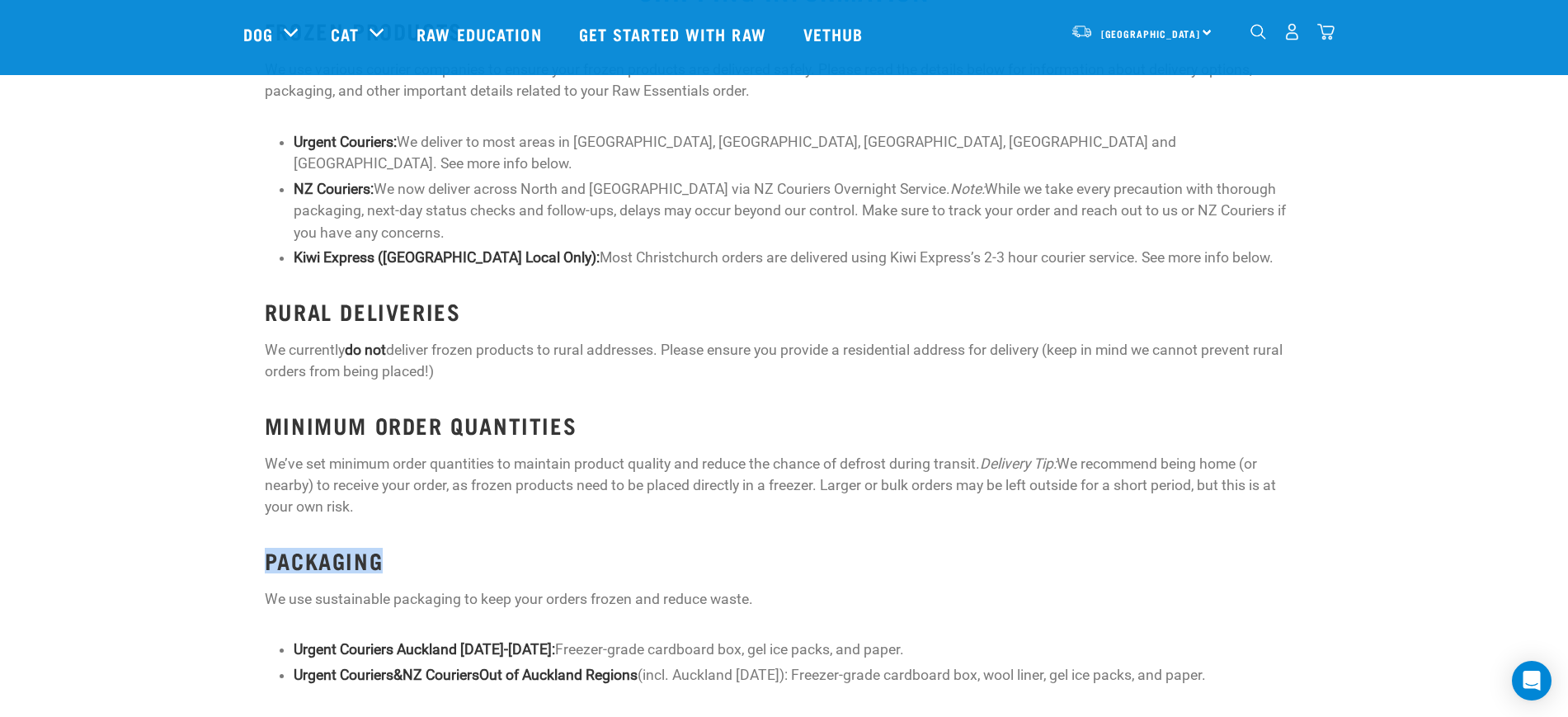
drag, startPoint x: 391, startPoint y: 531, endPoint x: 258, endPoint y: 536, distance: 133.1
click at [258, 536] on div "FROZEN PRODUCTS We use various courier companies to ensure your frozen products…" at bounding box center [784, 492] width 1059 height 969
copy strong "PACKAGING"
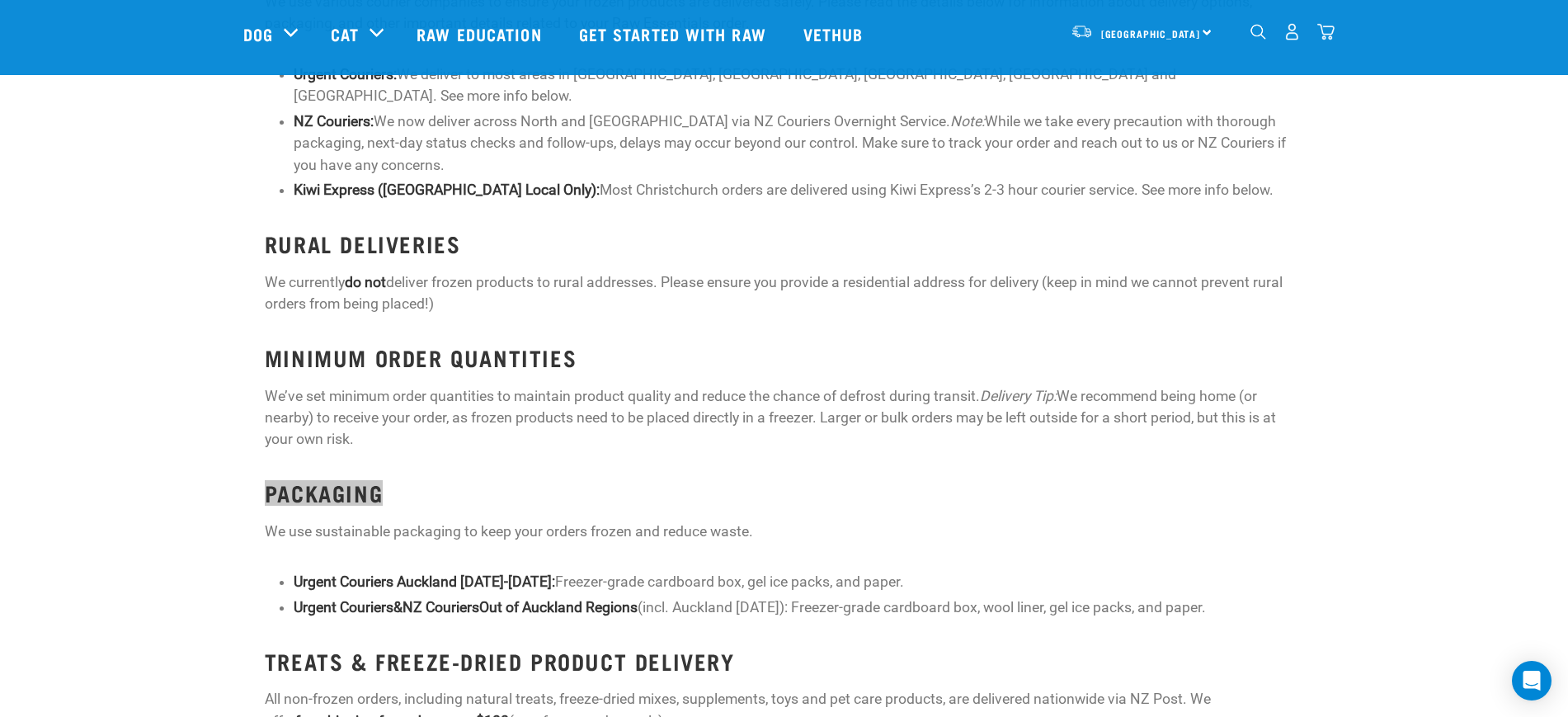
scroll to position [1851, 0]
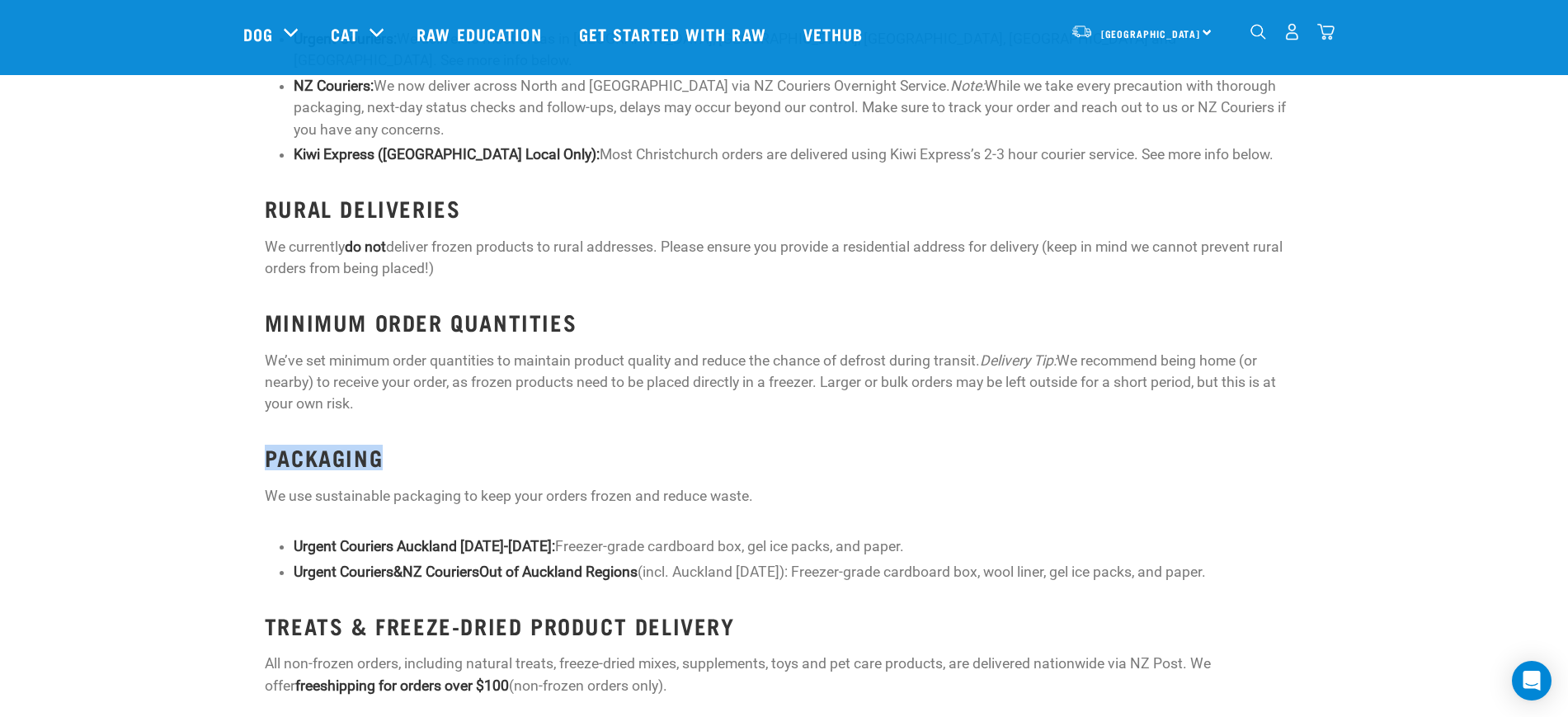
drag, startPoint x: 1247, startPoint y: 545, endPoint x: 259, endPoint y: 462, distance: 991.5
click at [259, 462] on div "FROZEN PRODUCTS We use various courier companies to ensure your frozen products…" at bounding box center [784, 389] width 1059 height 969
copy div "We use sustainable packaging to keep your orders frozen and reduce waste. Urgen…"
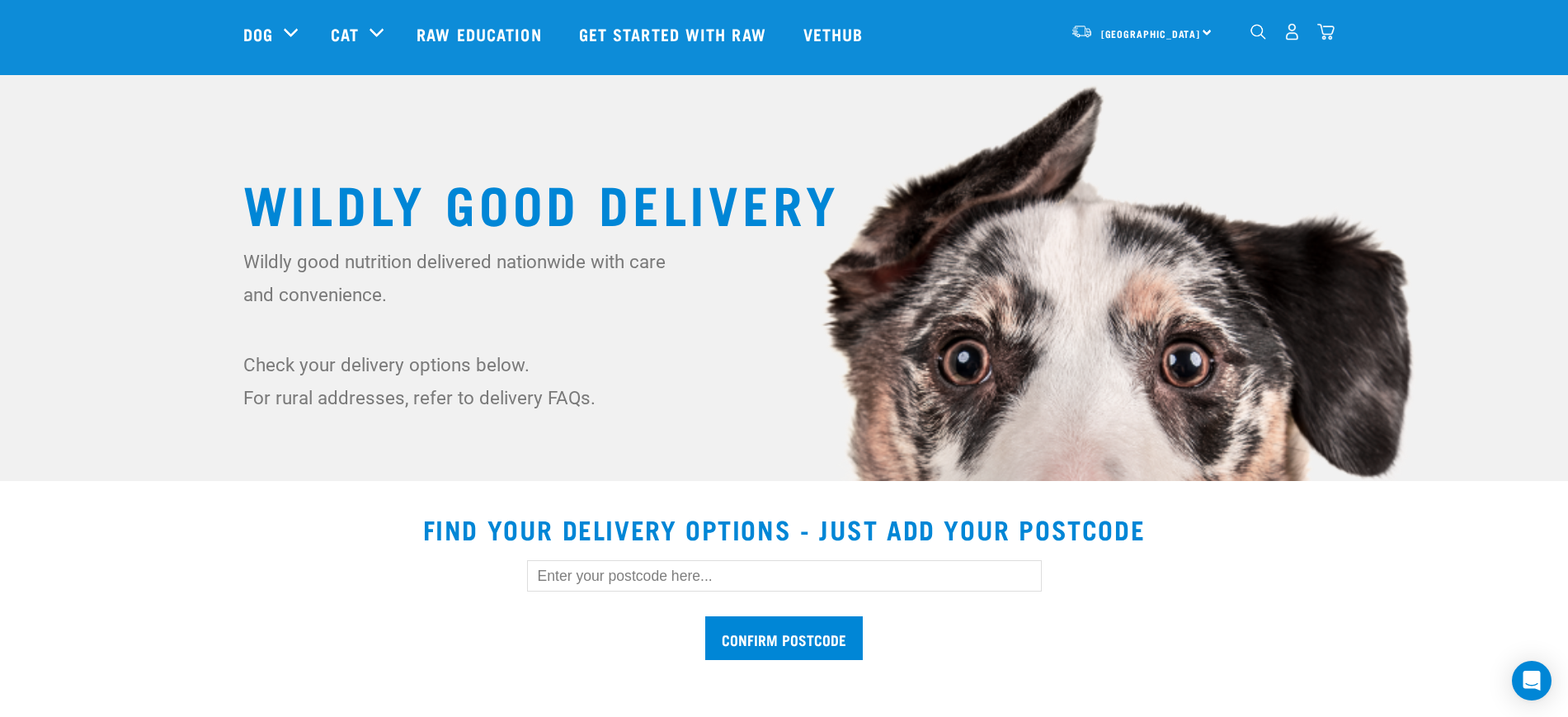
scroll to position [206, 0]
